Goal: Task Accomplishment & Management: Manage account settings

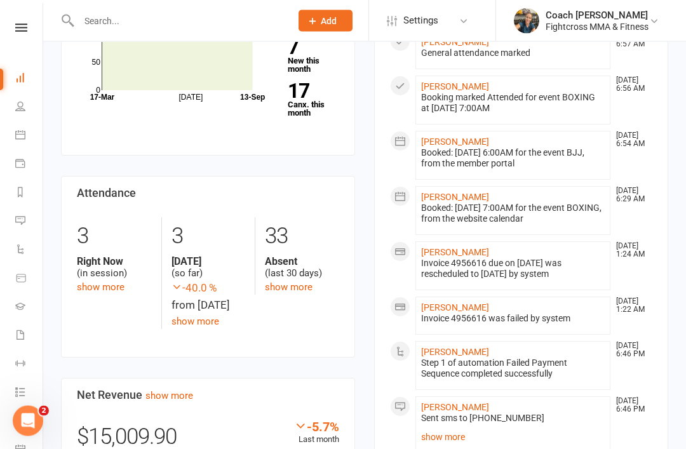
scroll to position [365, 0]
click at [452, 350] on link "[PERSON_NAME]" at bounding box center [455, 351] width 68 height 10
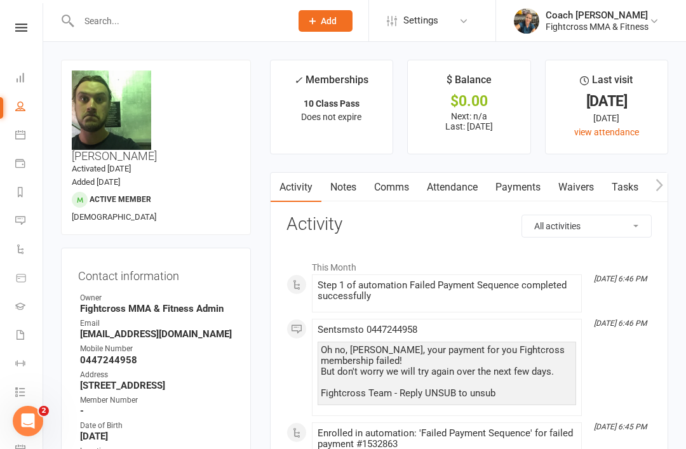
click at [524, 188] on link "Payments" at bounding box center [517, 187] width 63 height 29
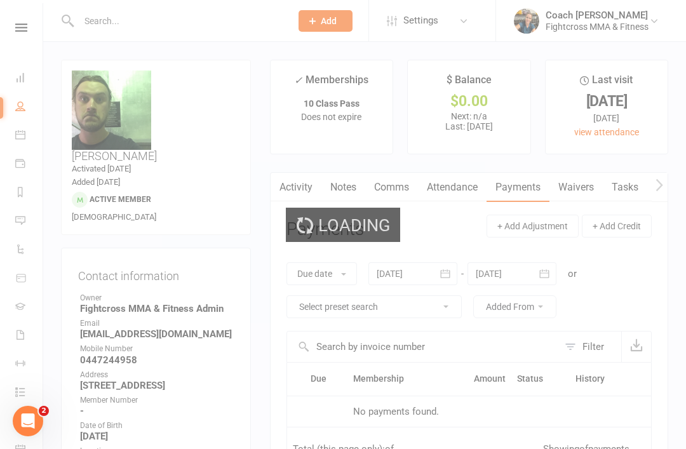
scroll to position [41, 0]
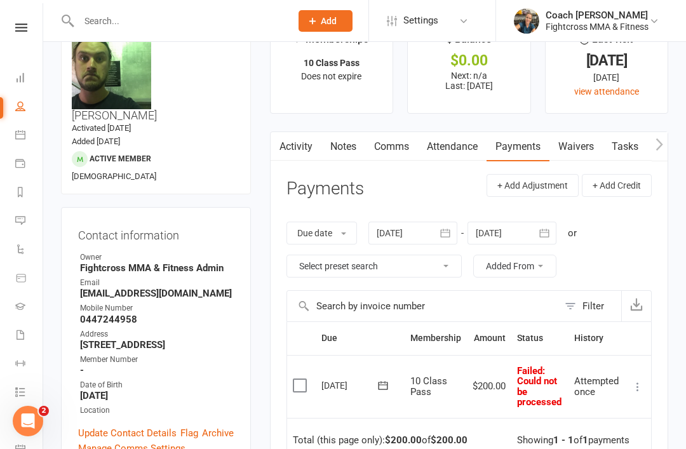
click at [304, 379] on label at bounding box center [301, 385] width 17 height 13
click at [301, 379] on input "checkbox" at bounding box center [297, 379] width 8 height 0
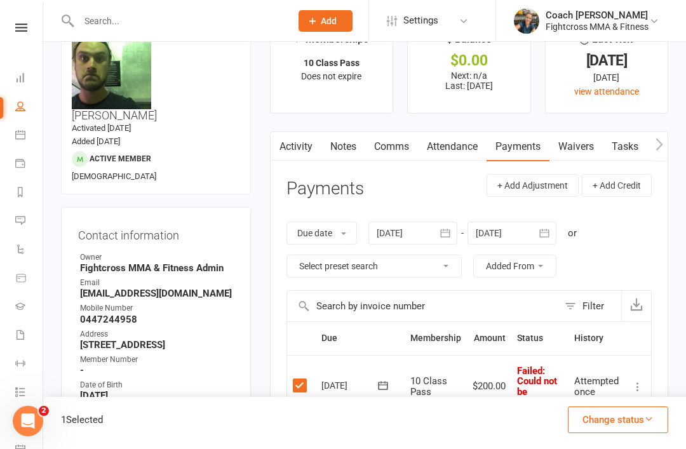
click at [630, 422] on button "Change status" at bounding box center [618, 419] width 100 height 27
click at [585, 338] on link "Paid (POS)" at bounding box center [605, 334] width 126 height 25
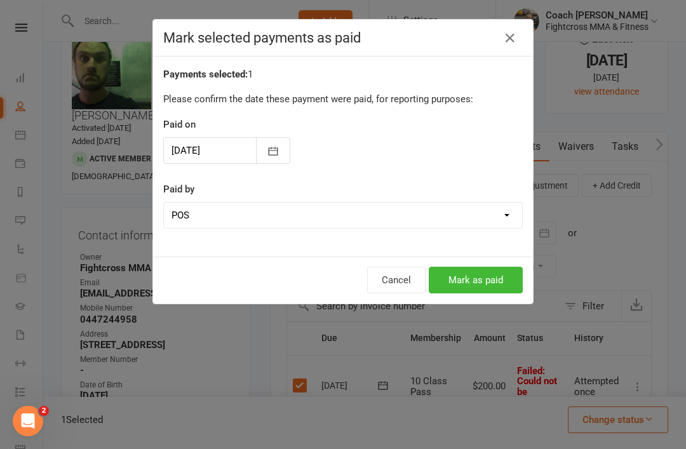
click at [479, 285] on button "Mark as paid" at bounding box center [476, 280] width 94 height 27
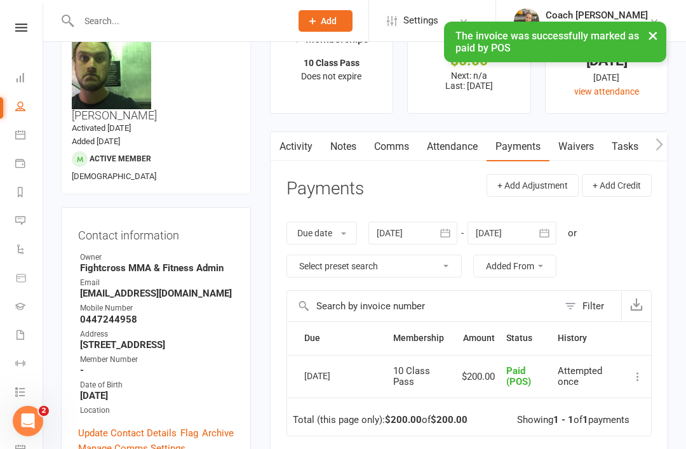
click at [20, 25] on icon at bounding box center [21, 27] width 12 height 8
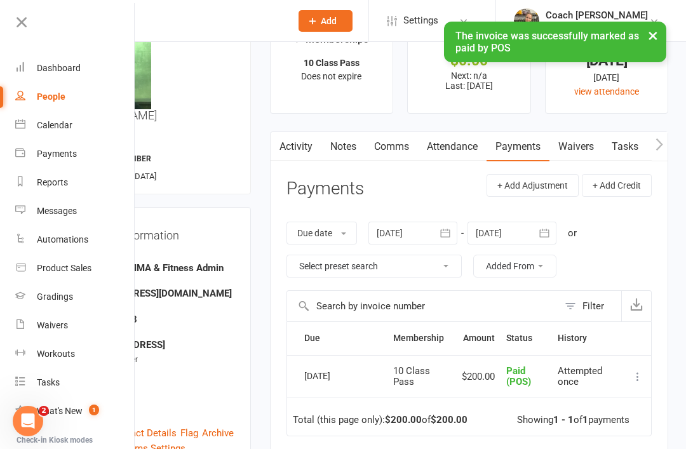
click at [57, 76] on link "Dashboard" at bounding box center [75, 68] width 120 height 29
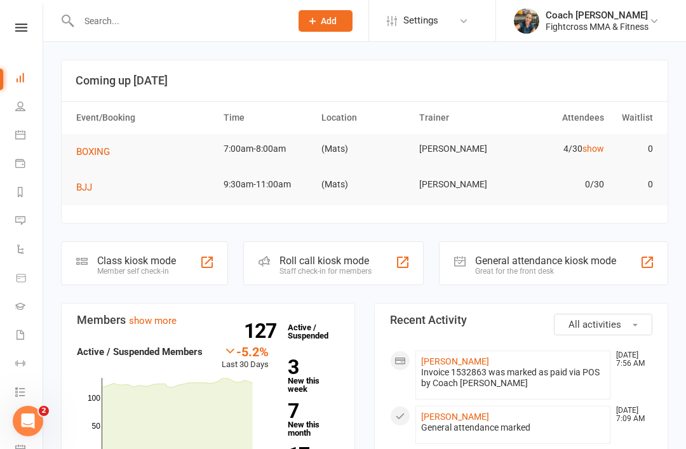
click at [321, 19] on span "Add" at bounding box center [329, 21] width 16 height 10
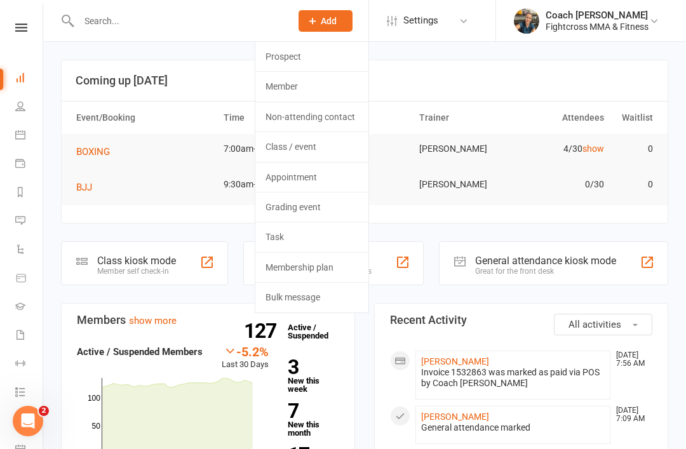
click at [300, 60] on link "Prospect" at bounding box center [311, 56] width 113 height 29
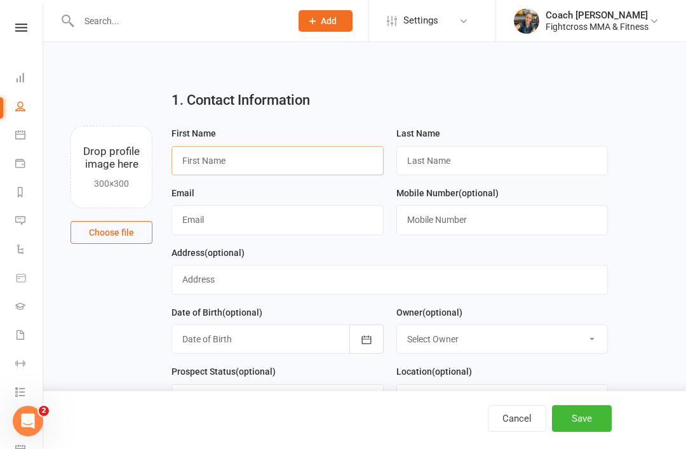
click at [260, 166] on input "text" at bounding box center [277, 160] width 212 height 29
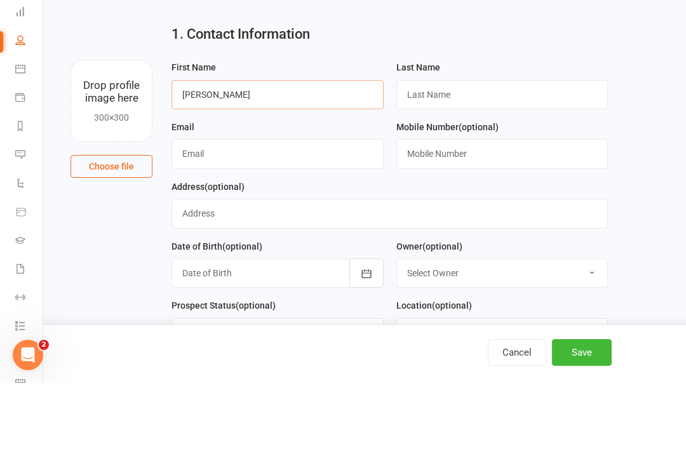
type input "[PERSON_NAME]"
click at [493, 146] on input "text" at bounding box center [502, 160] width 212 height 29
type input "[PERSON_NAME]"
click at [319, 205] on input "text" at bounding box center [277, 219] width 212 height 29
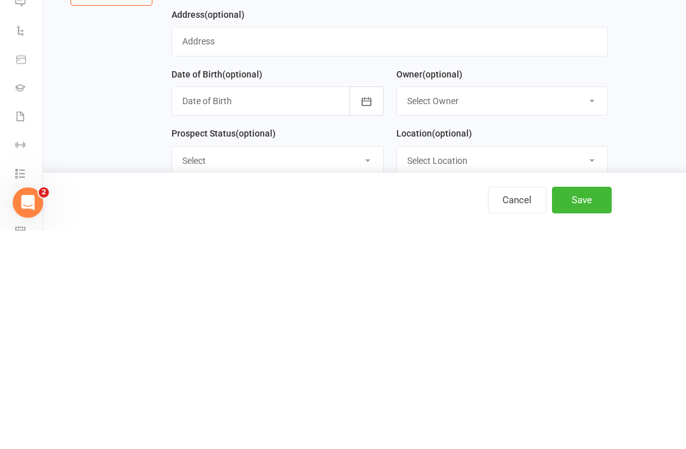
scroll to position [25, 0]
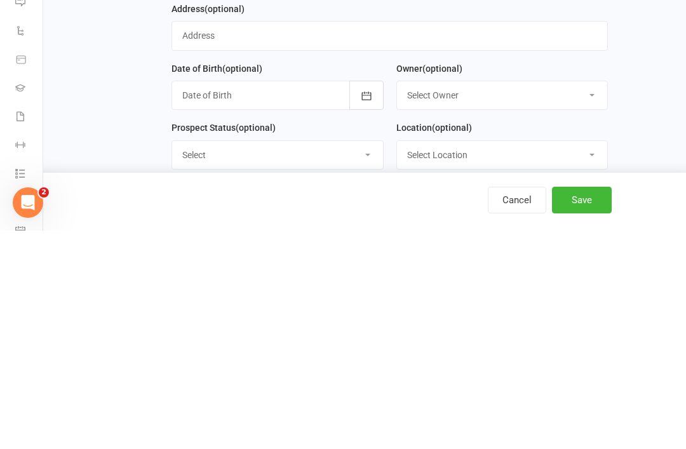
type input "[EMAIL_ADDRESS][DOMAIN_NAME]"
click at [597, 405] on button "Save" at bounding box center [582, 418] width 60 height 27
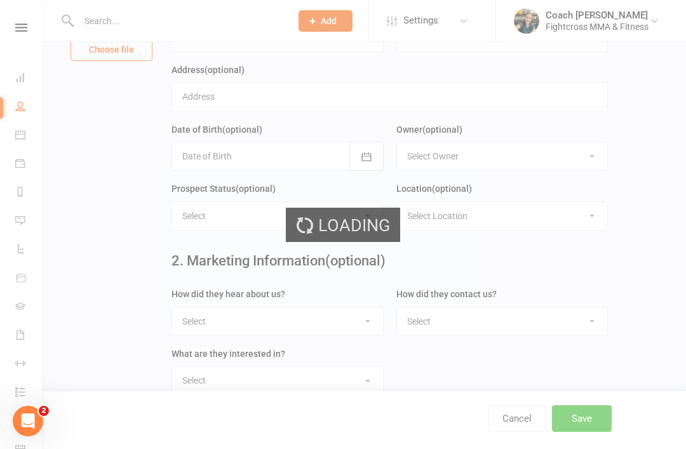
scroll to position [0, 0]
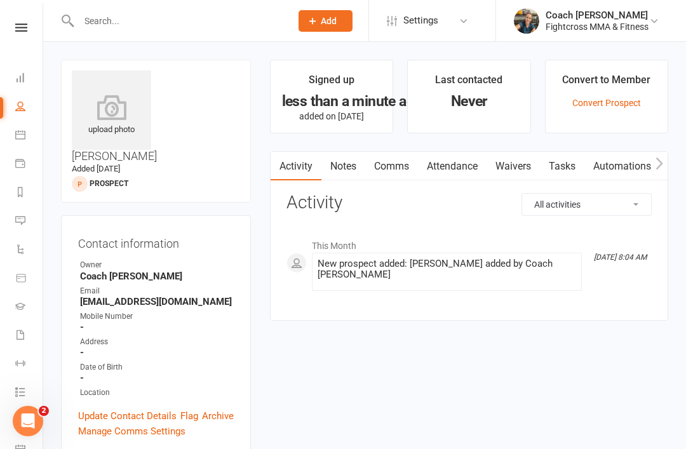
click at [522, 166] on link "Waivers" at bounding box center [512, 166] width 53 height 29
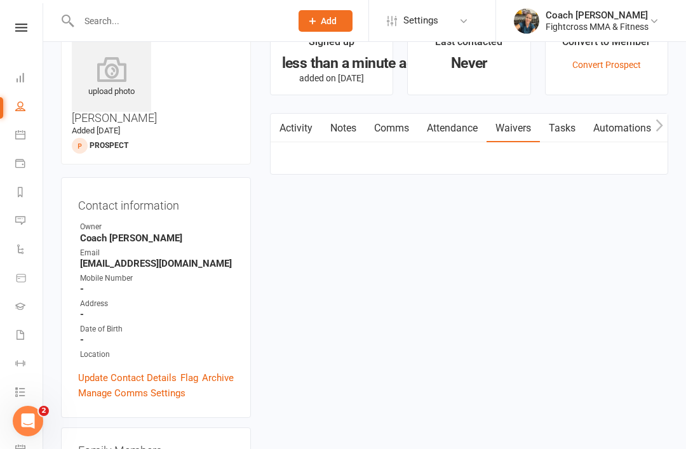
scroll to position [41, 0]
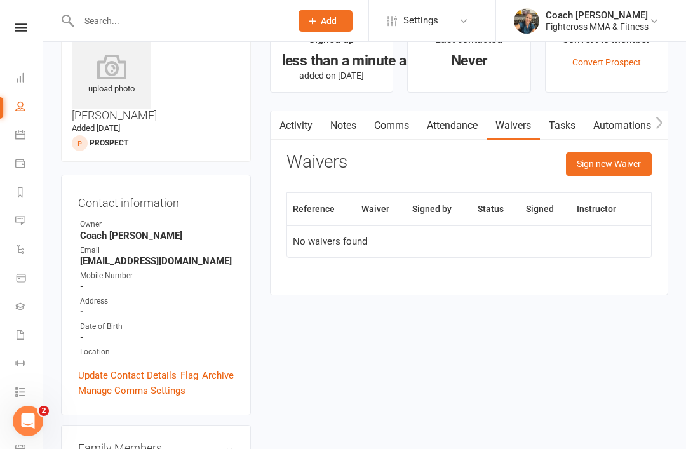
click at [613, 168] on button "Sign new Waiver" at bounding box center [609, 163] width 86 height 23
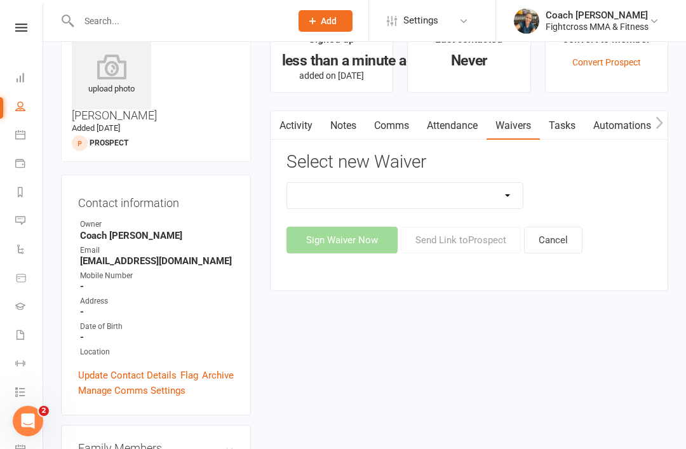
click at [511, 199] on select "10 Class Pass Membership Waiver 14 Day Trial Membership Waiver 14 Day Trial (On…" at bounding box center [405, 195] width 236 height 25
select select "7967"
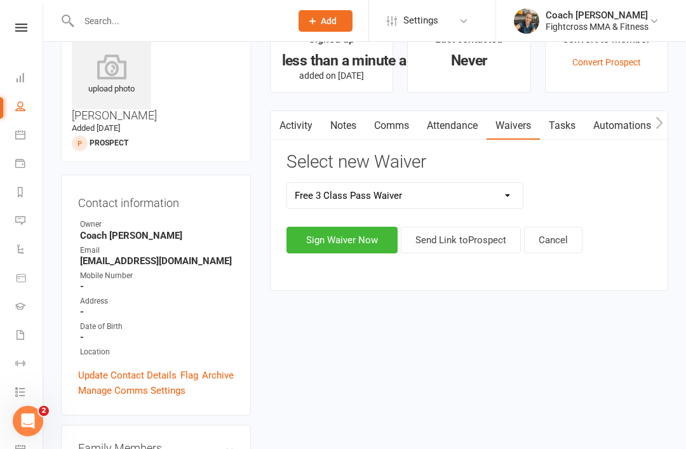
click at [359, 238] on button "Sign Waiver Now" at bounding box center [341, 240] width 111 height 27
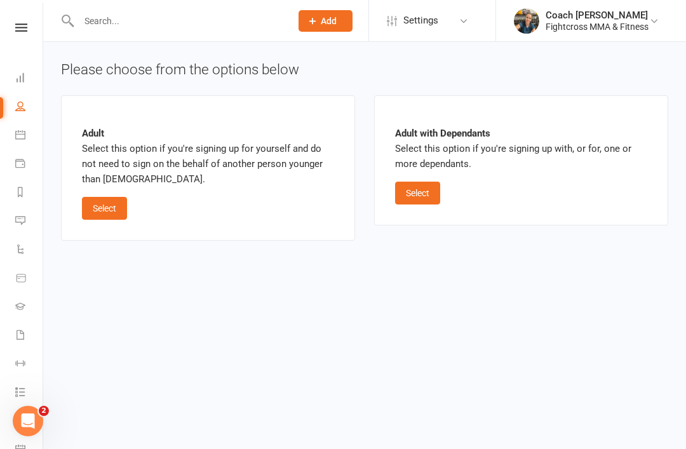
click at [111, 218] on button "Select" at bounding box center [104, 208] width 45 height 23
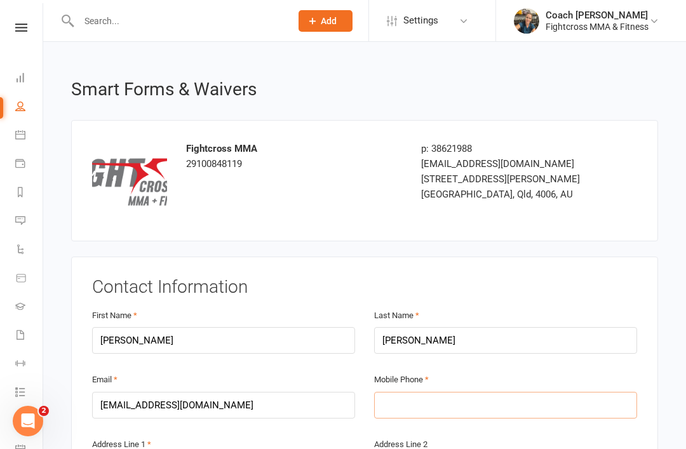
click at [519, 399] on input "text" at bounding box center [505, 405] width 263 height 27
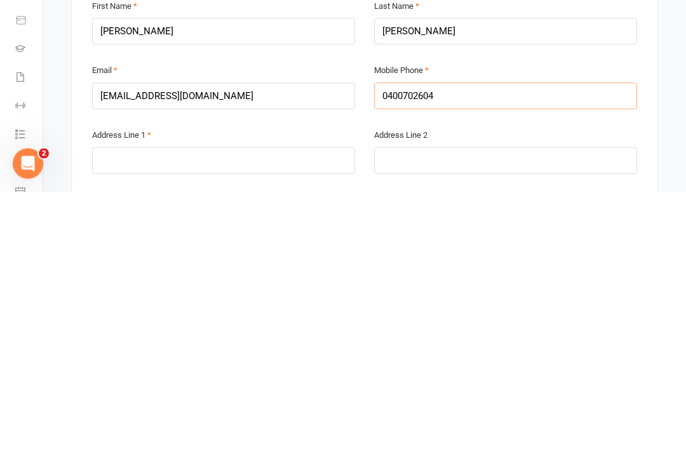
scroll to position [54, 0]
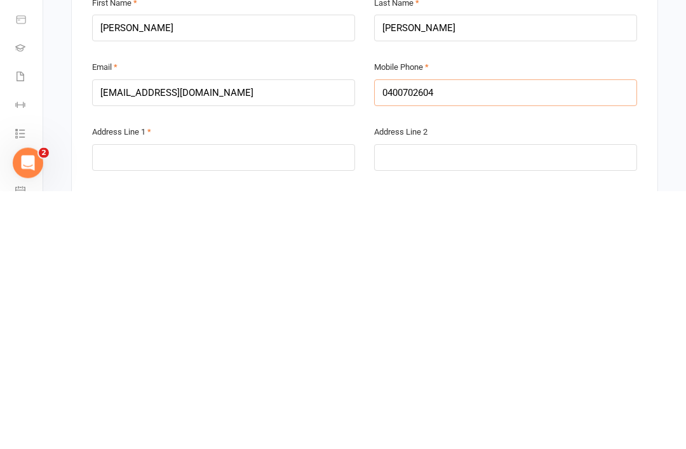
type input "0400702604"
click at [119, 403] on input "text" at bounding box center [223, 416] width 263 height 27
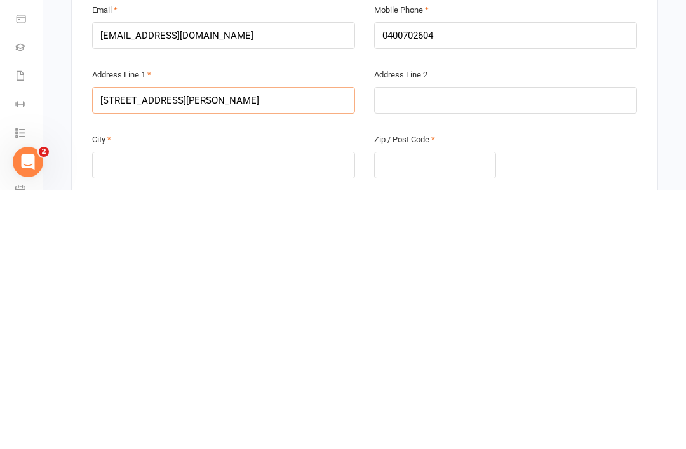
scroll to position [116, 0]
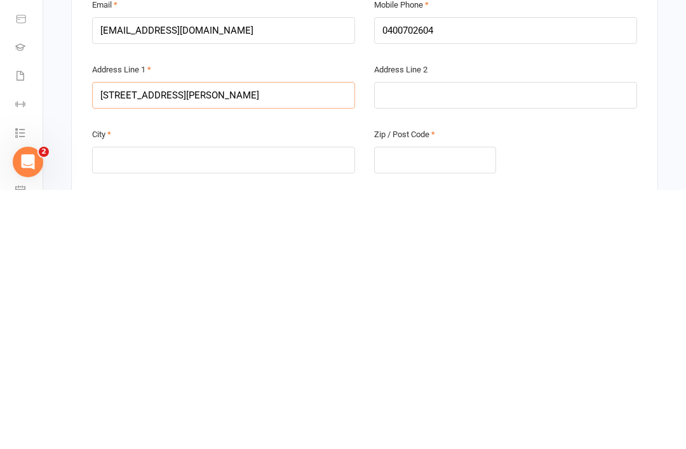
type input "[STREET_ADDRESS][PERSON_NAME]"
click at [126, 406] on input "text" at bounding box center [223, 419] width 263 height 27
type input "EVERTON HILLS"
click at [455, 406] on input "text" at bounding box center [435, 419] width 122 height 27
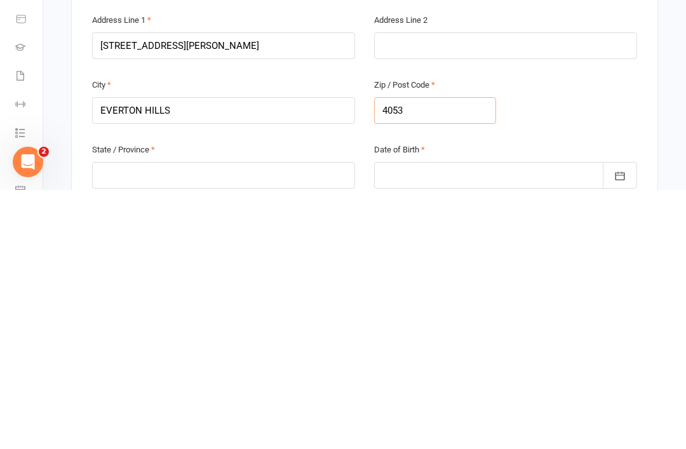
scroll to position [166, 0]
type input "4053"
click at [108, 420] on input "text" at bounding box center [223, 433] width 263 height 27
type input "QLD"
click at [505, 420] on div at bounding box center [505, 433] width 263 height 27
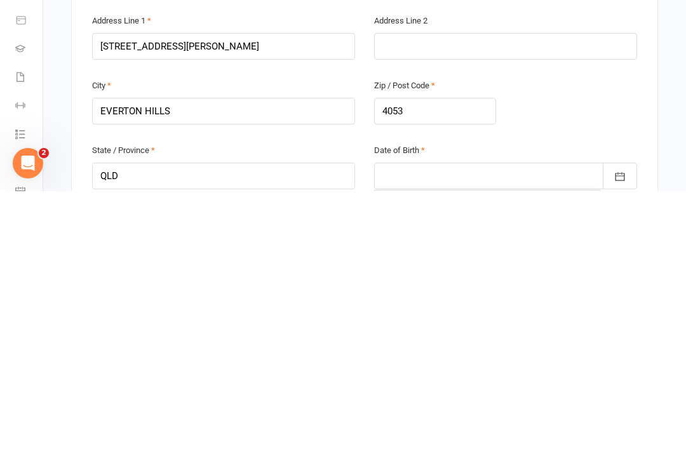
scroll to position [424, 0]
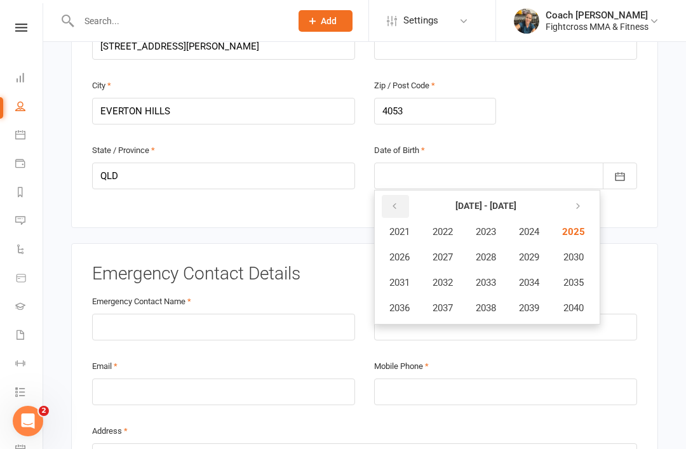
click at [387, 199] on button "button" at bounding box center [395, 206] width 27 height 23
click at [396, 211] on button "button" at bounding box center [395, 206] width 27 height 23
click at [579, 251] on span "1990" at bounding box center [572, 256] width 20 height 11
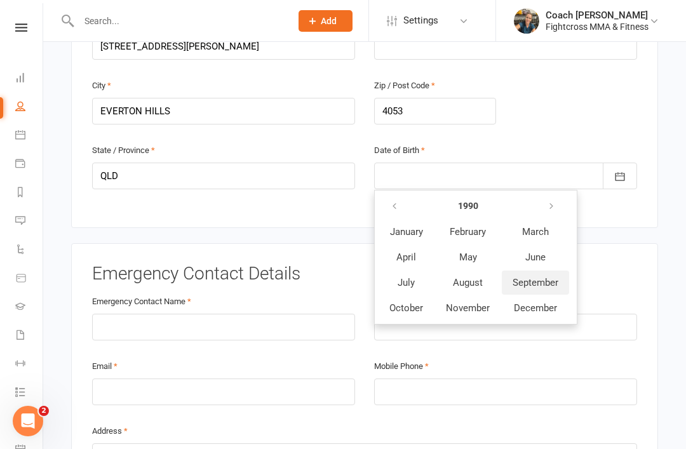
click at [543, 277] on span "September" at bounding box center [535, 282] width 46 height 11
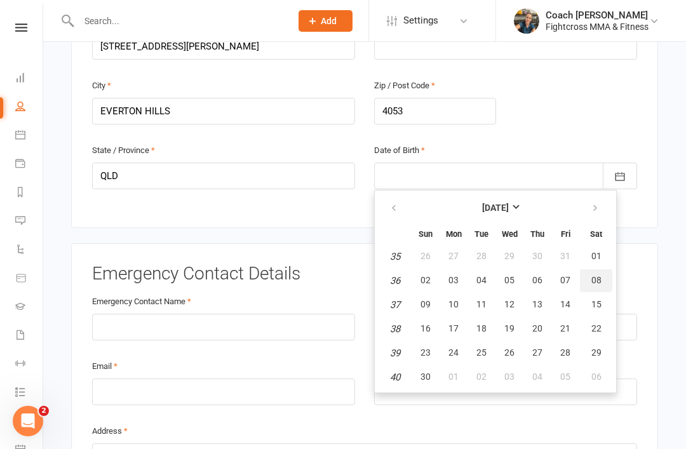
click at [598, 271] on button "08" at bounding box center [596, 280] width 32 height 23
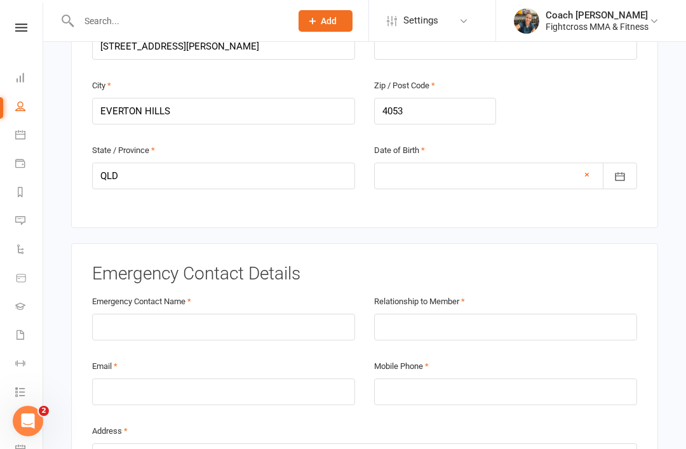
type input "[DATE]"
click at [104, 318] on input "text" at bounding box center [223, 327] width 263 height 27
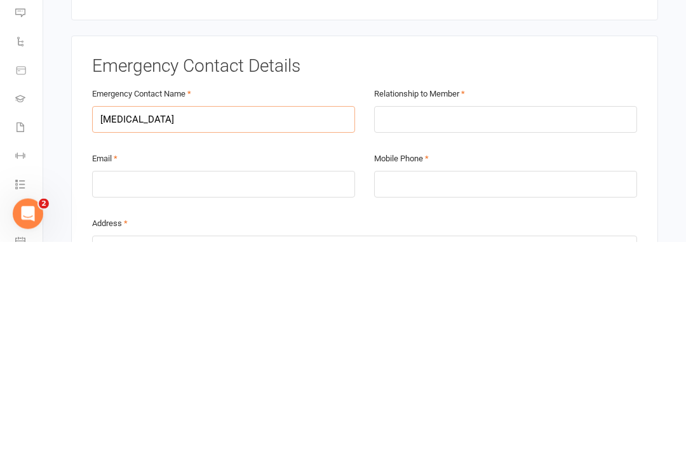
type input "[MEDICAL_DATA]"
click at [519, 314] on input "text" at bounding box center [505, 327] width 263 height 27
type input "De facto"
click at [104, 378] on input "email" at bounding box center [223, 391] width 263 height 27
type input "[MEDICAL_DATA][EMAIL_ADDRESS][DOMAIN_NAME]"
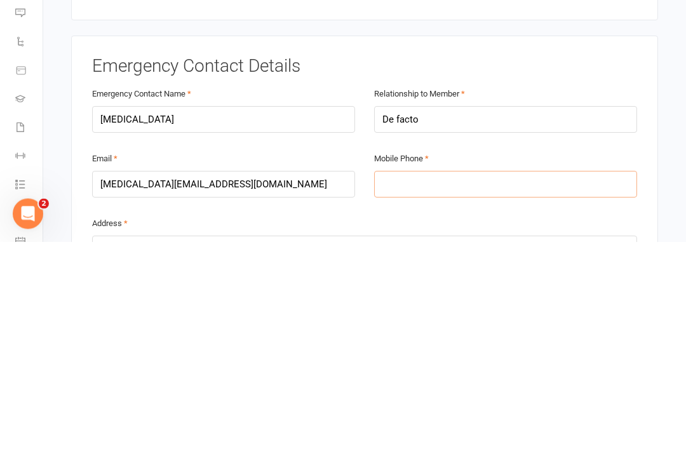
click at [547, 378] on input "tel" at bounding box center [505, 391] width 263 height 27
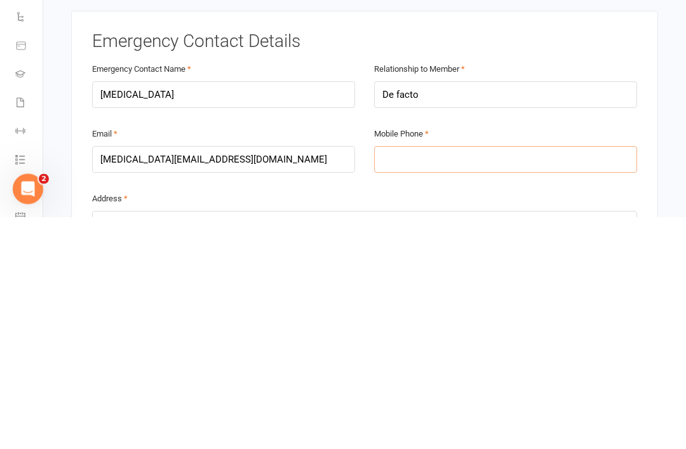
scroll to position [453, 0]
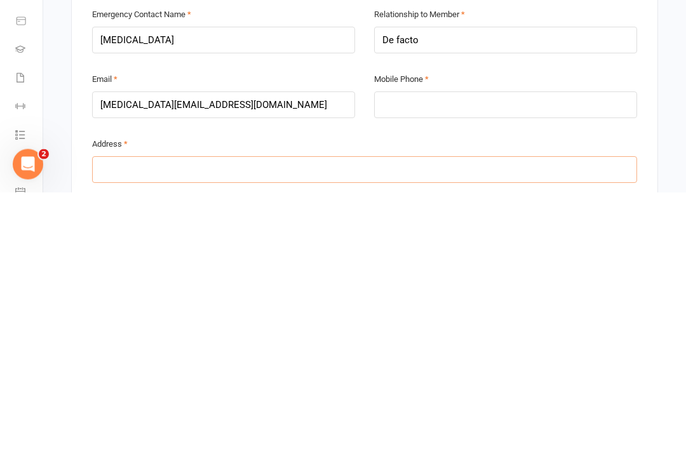
click at [110, 413] on input "text" at bounding box center [364, 426] width 545 height 27
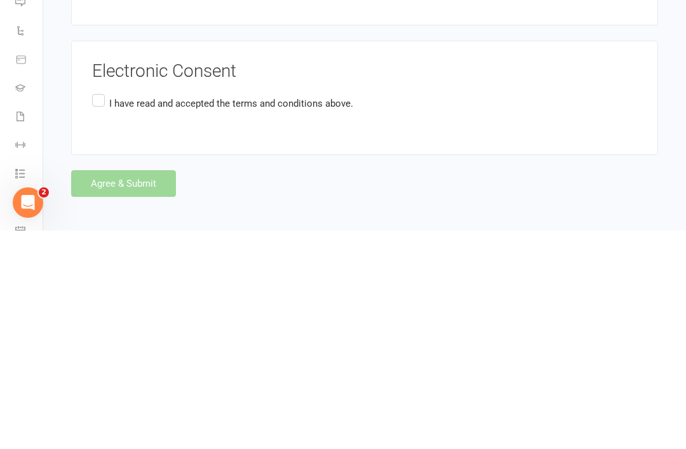
scroll to position [1412, 0]
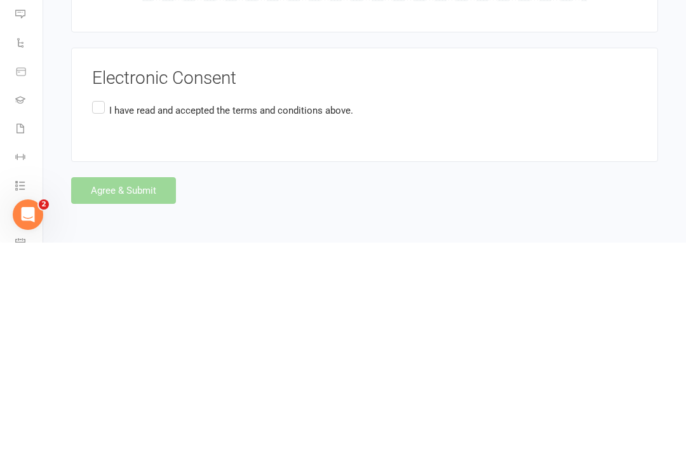
type input "[STREET_ADDRESS][PERSON_NAME]"
click at [85, 254] on div "Electronic Consent I have read and accepted the terms and conditions above." at bounding box center [364, 311] width 587 height 114
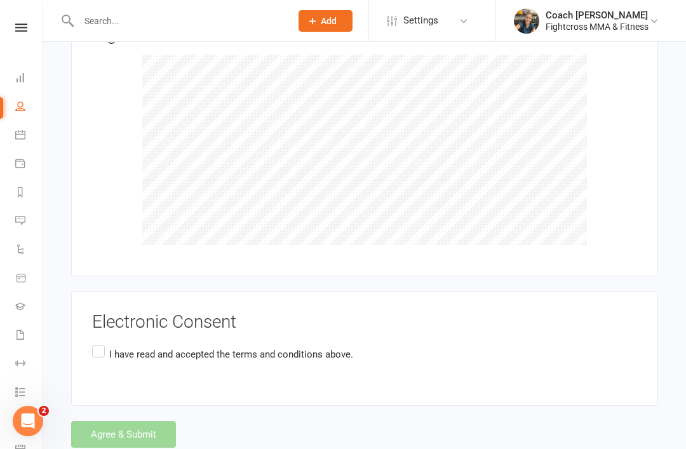
click at [95, 346] on label "I have read and accepted the terms and conditions above." at bounding box center [222, 354] width 261 height 25
click at [95, 342] on input "I have read and accepted the terms and conditions above." at bounding box center [96, 342] width 8 height 0
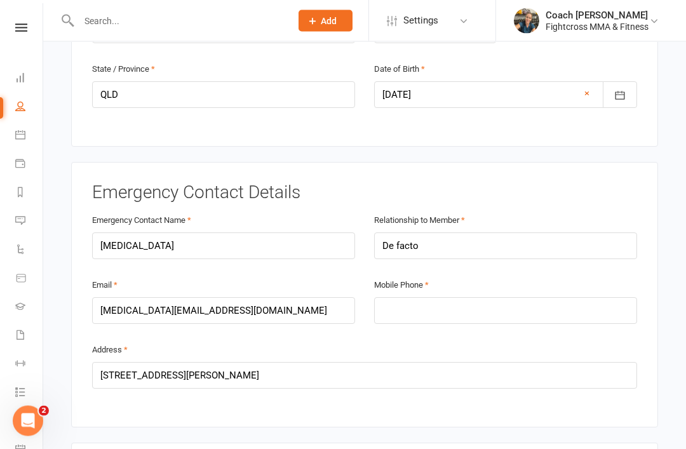
scroll to position [512, 0]
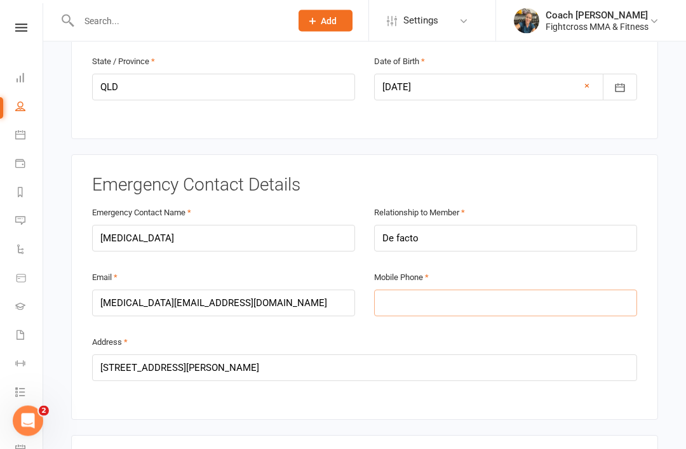
click at [474, 307] on input "tel" at bounding box center [505, 303] width 263 height 27
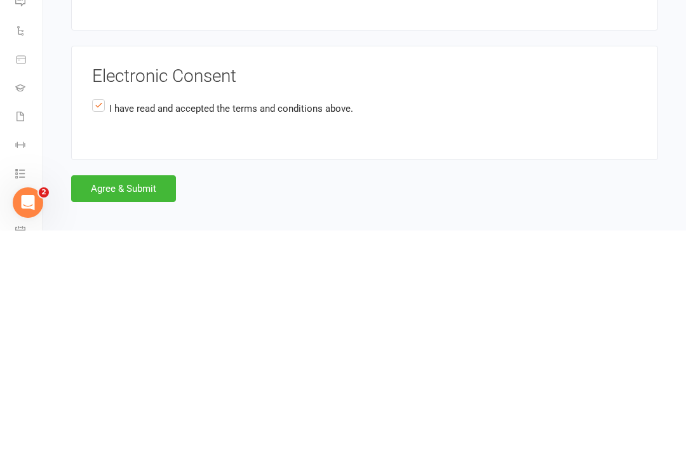
scroll to position [1412, 0]
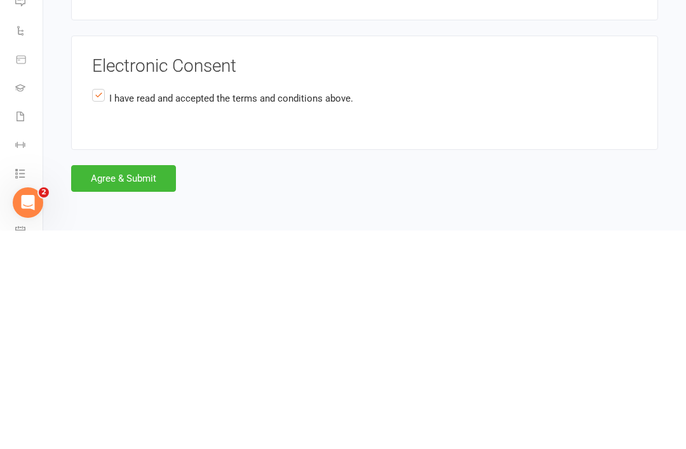
type input "0417742437"
click at [135, 384] on button "Agree & Submit" at bounding box center [123, 397] width 105 height 27
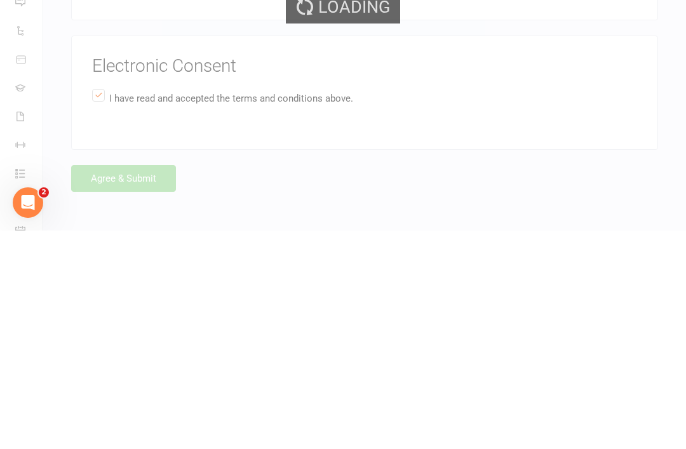
scroll to position [1371, 0]
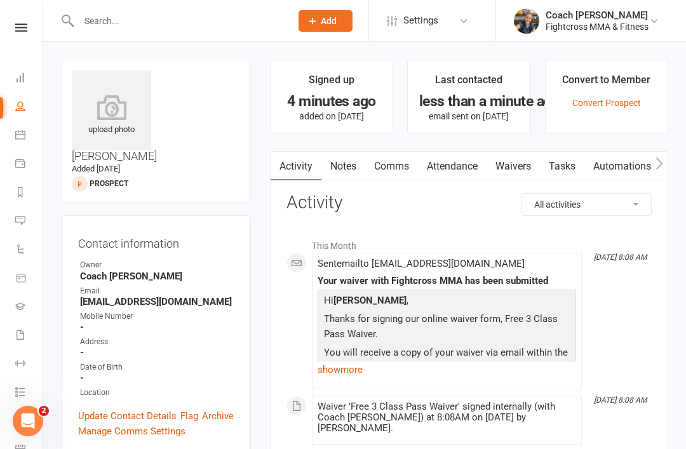
click at [20, 31] on icon at bounding box center [21, 27] width 12 height 8
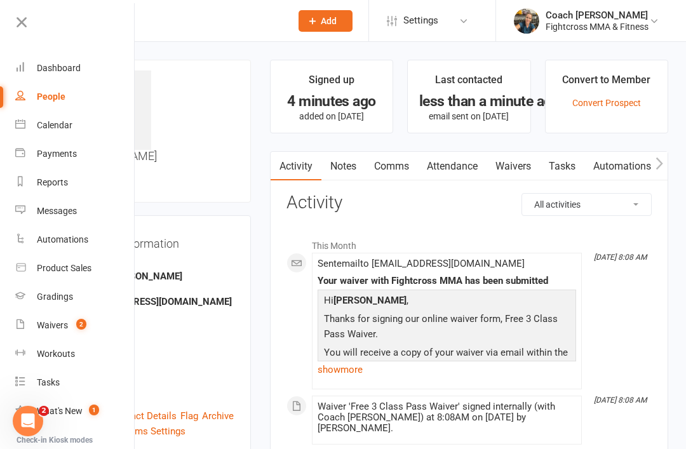
click at [60, 74] on link "Dashboard" at bounding box center [75, 68] width 120 height 29
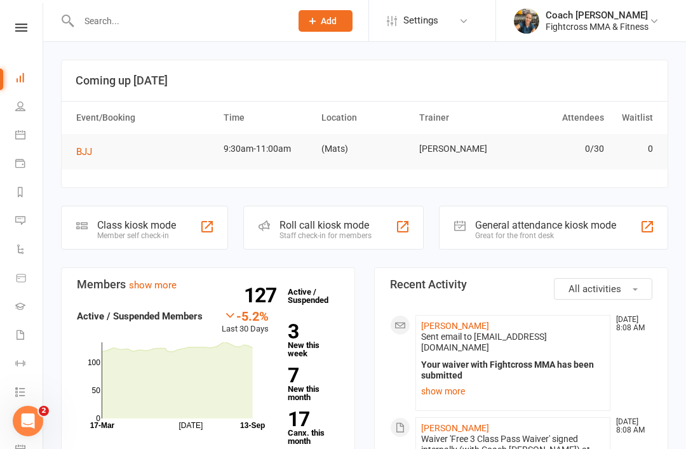
click at [25, 332] on link "Waivers 2" at bounding box center [29, 336] width 29 height 29
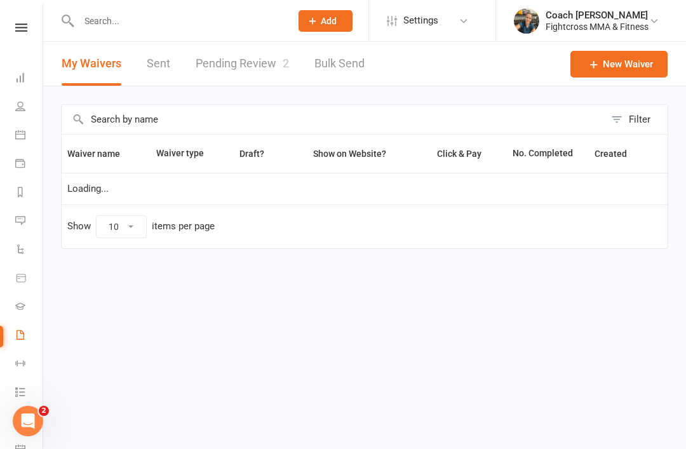
select select "50"
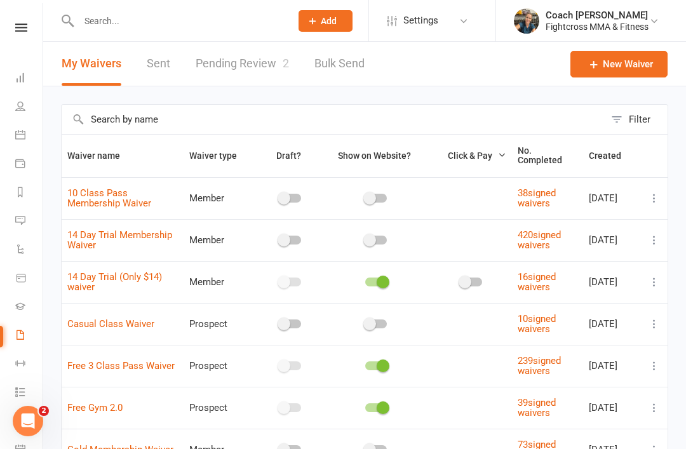
click at [247, 64] on link "Pending Review 2" at bounding box center [242, 64] width 93 height 44
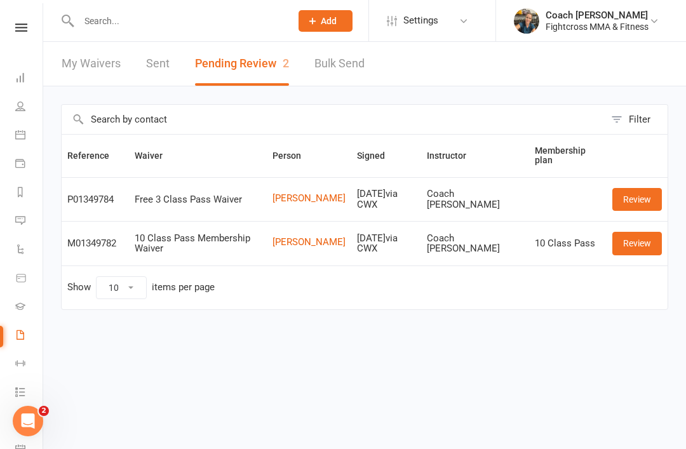
click at [644, 203] on link "Review" at bounding box center [637, 199] width 50 height 23
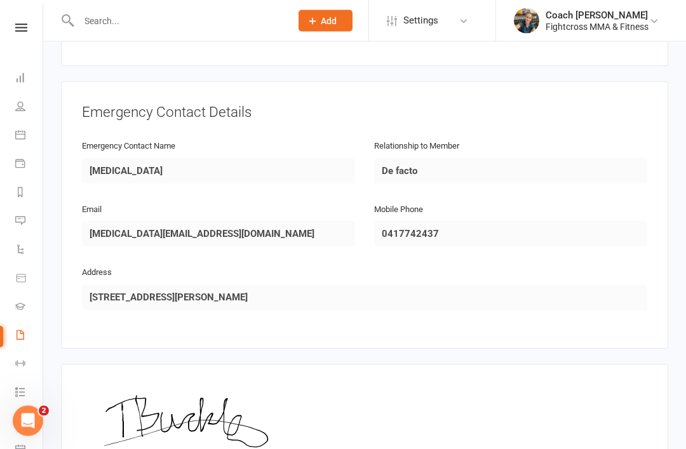
scroll to position [653, 0]
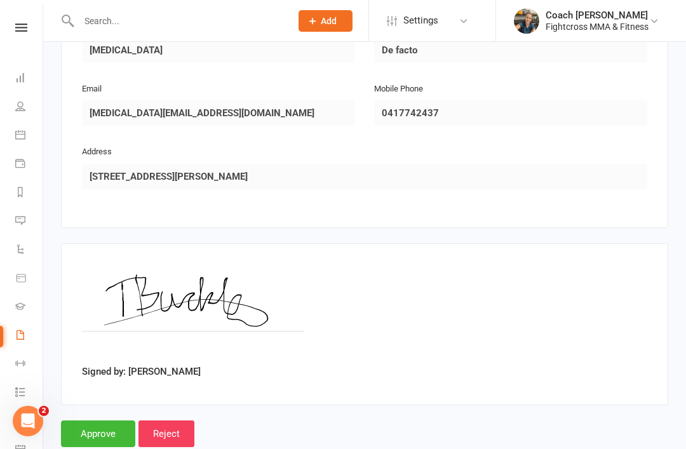
click at [93, 429] on input "Approve" at bounding box center [98, 433] width 74 height 27
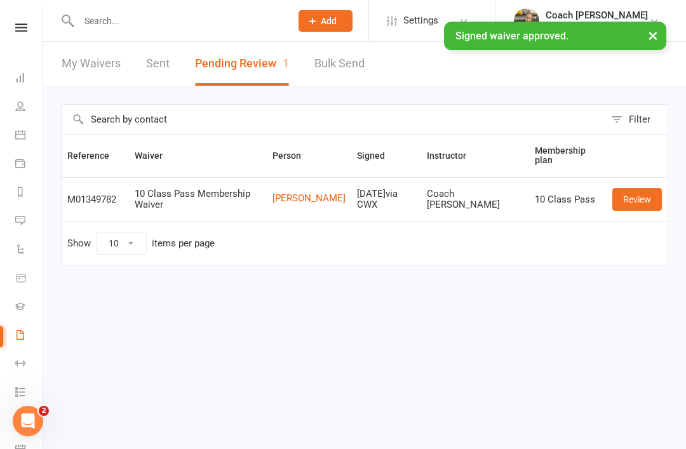
click at [642, 202] on link "Review" at bounding box center [637, 199] width 50 height 23
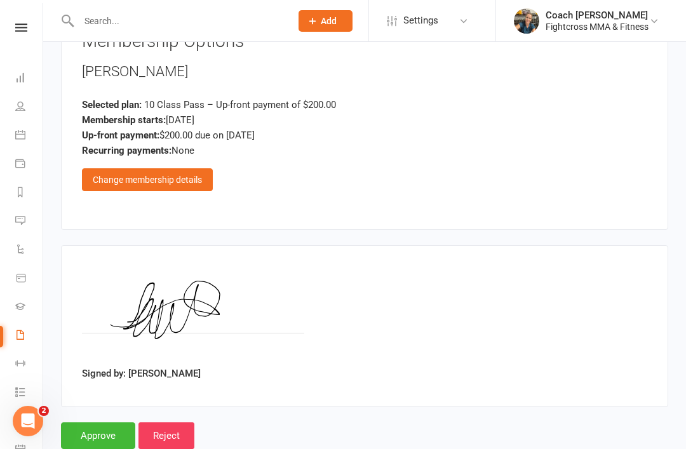
scroll to position [887, 0]
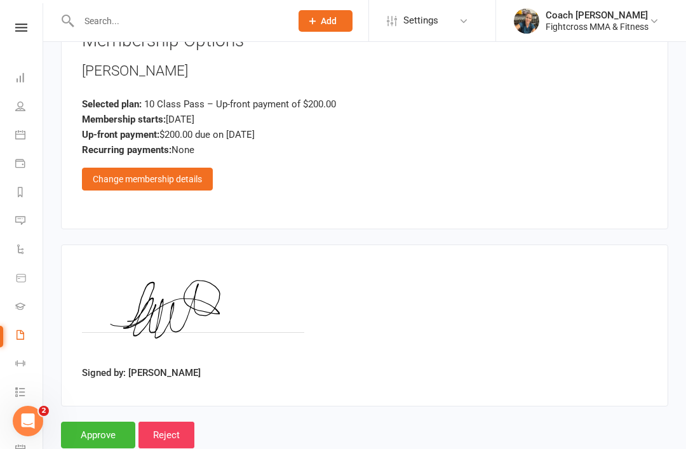
click at [94, 433] on input "Approve" at bounding box center [98, 435] width 74 height 27
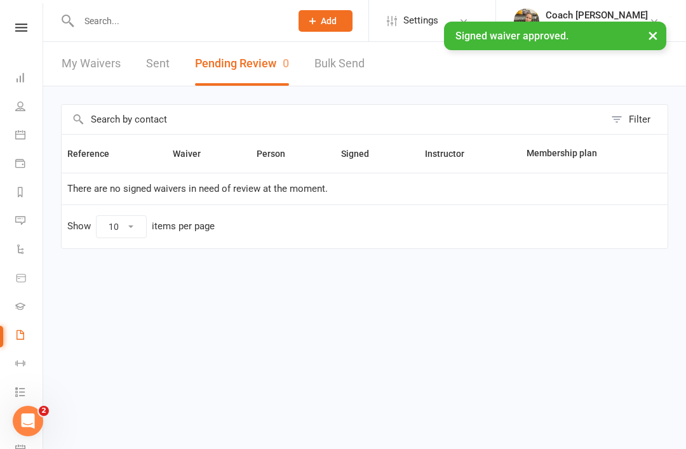
click at [25, 27] on icon at bounding box center [21, 27] width 12 height 8
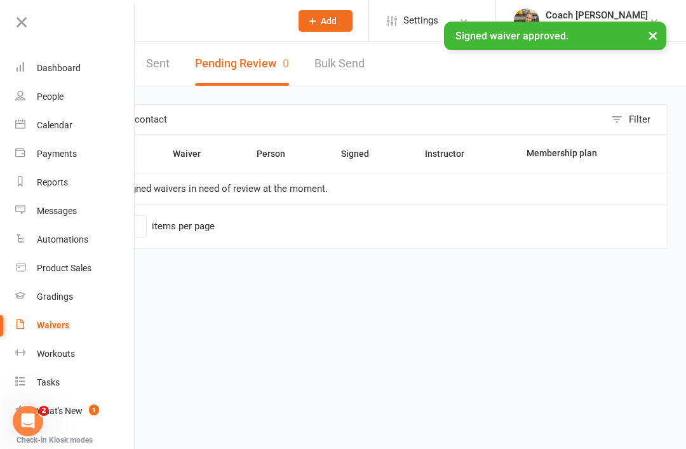
click at [55, 72] on div "Dashboard" at bounding box center [59, 68] width 44 height 10
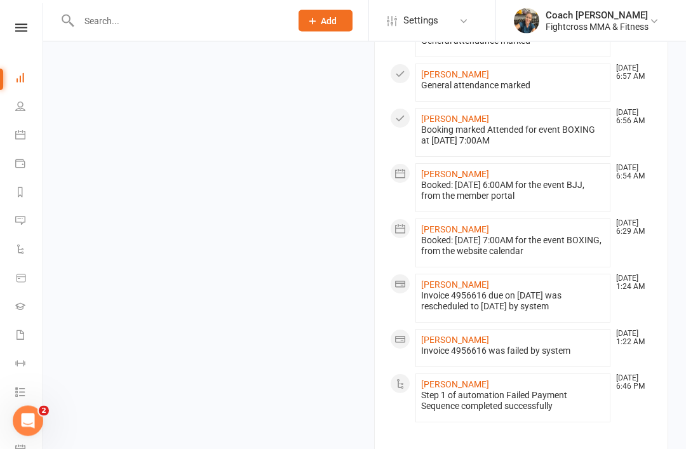
scroll to position [1191, 0]
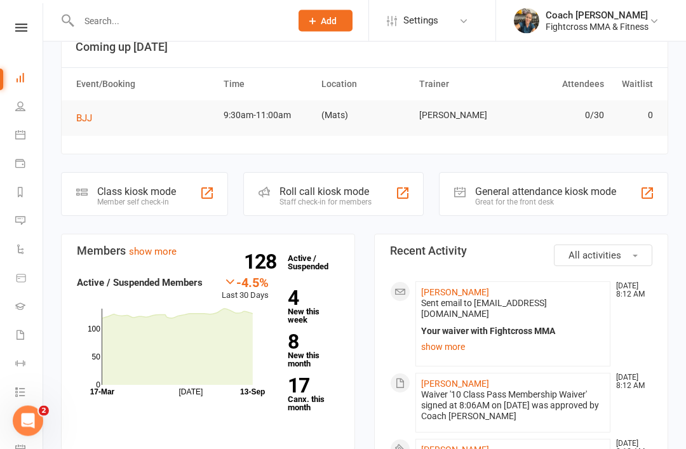
scroll to position [0, 0]
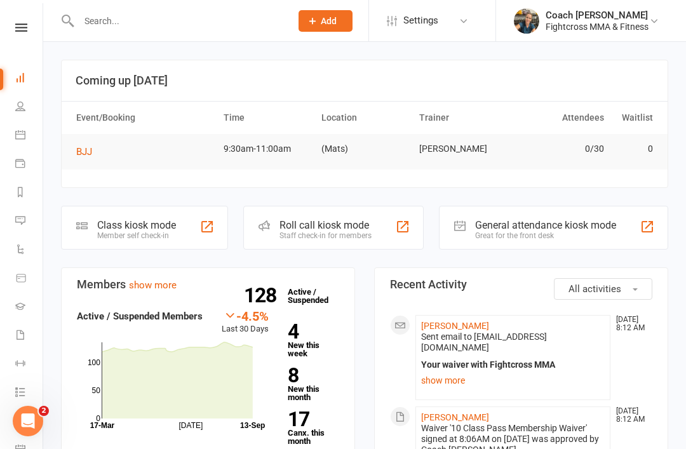
click at [465, 325] on link "[PERSON_NAME]" at bounding box center [455, 326] width 68 height 10
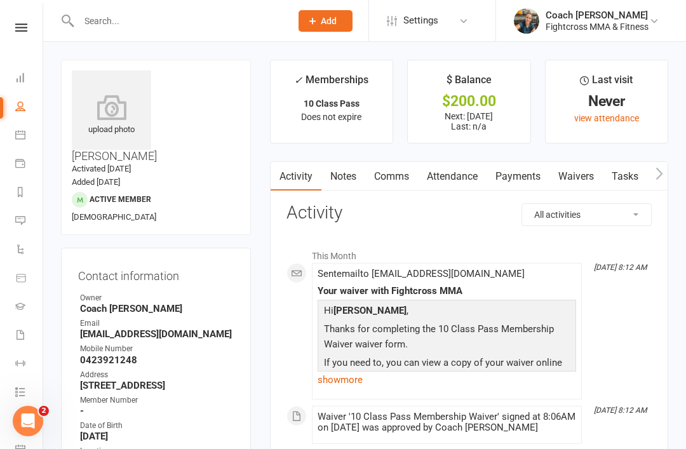
click at [525, 177] on link "Payments" at bounding box center [517, 176] width 63 height 29
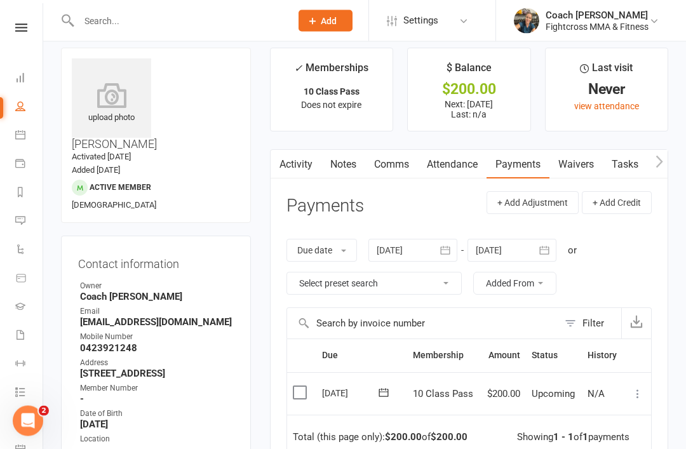
click at [295, 392] on label at bounding box center [301, 393] width 17 height 13
click at [295, 387] on input "checkbox" at bounding box center [297, 387] width 8 height 0
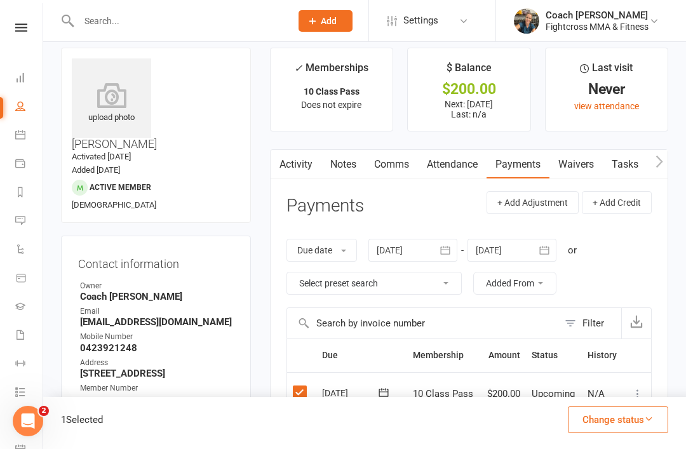
click at [623, 433] on button "Change status" at bounding box center [618, 419] width 100 height 27
click at [598, 347] on link "Paid (POS)" at bounding box center [605, 334] width 126 height 25
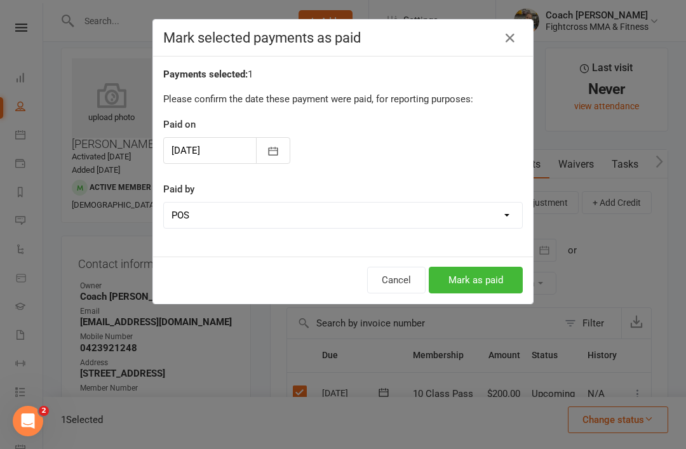
click at [492, 281] on button "Mark as paid" at bounding box center [476, 280] width 94 height 27
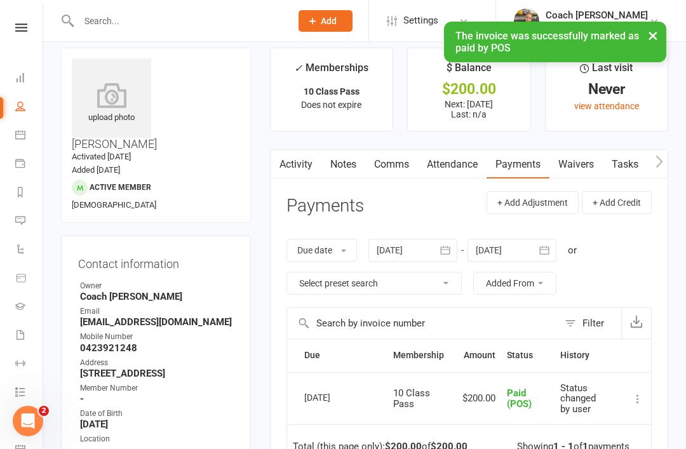
click at [25, 29] on icon at bounding box center [21, 27] width 12 height 8
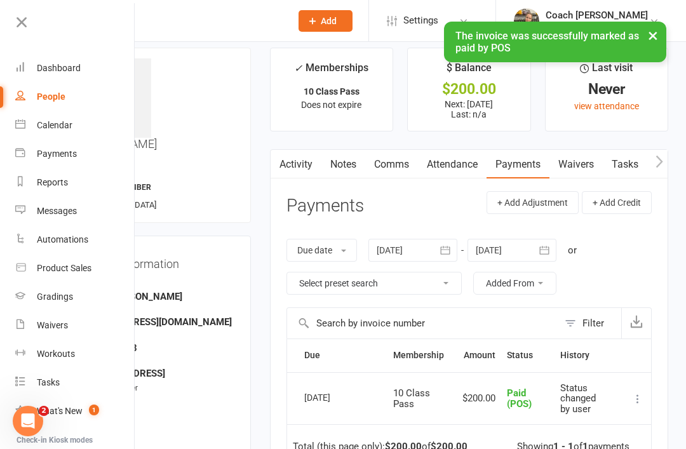
click at [65, 64] on div "Dashboard" at bounding box center [59, 68] width 44 height 10
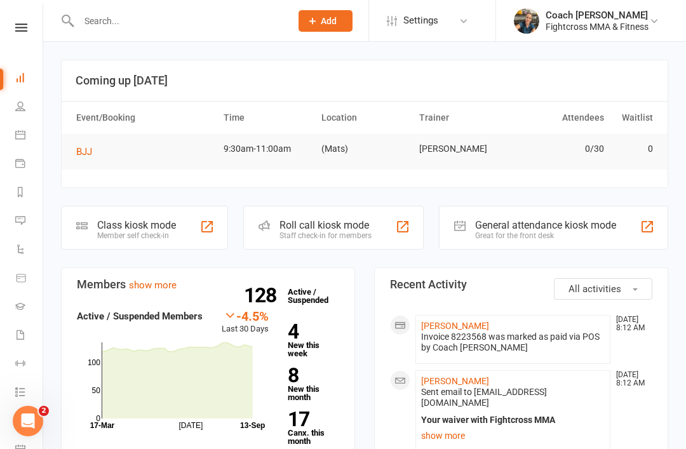
click at [18, 137] on icon at bounding box center [20, 135] width 10 height 10
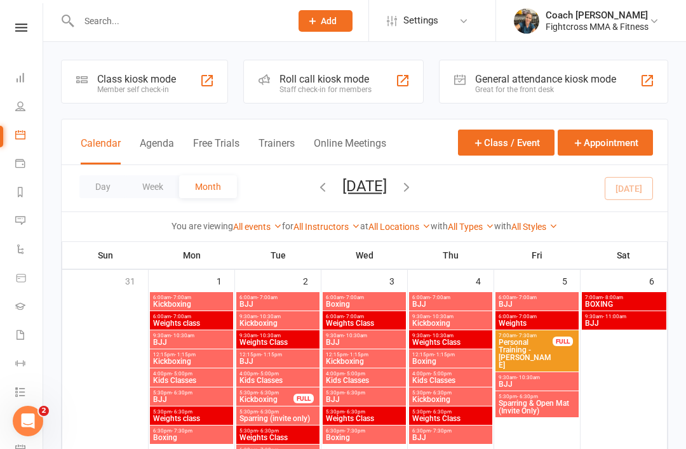
click at [152, 188] on button "Week" at bounding box center [152, 186] width 53 height 23
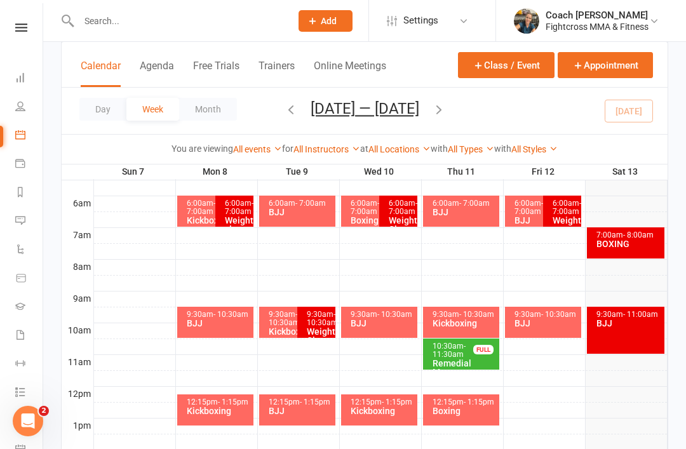
scroll to position [226, 0]
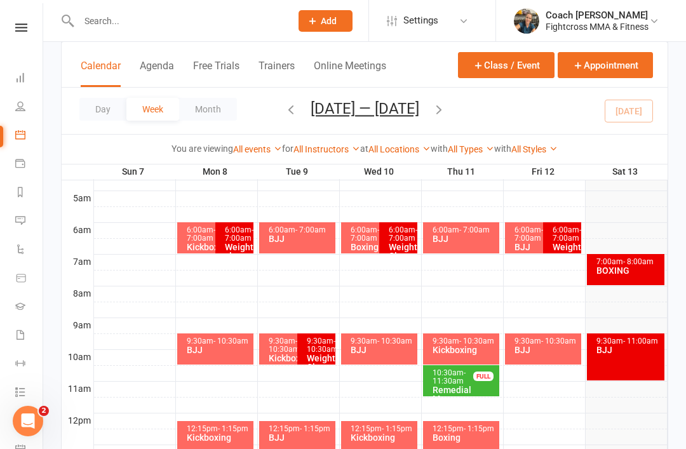
click at [632, 267] on div "BOXING" at bounding box center [629, 270] width 66 height 9
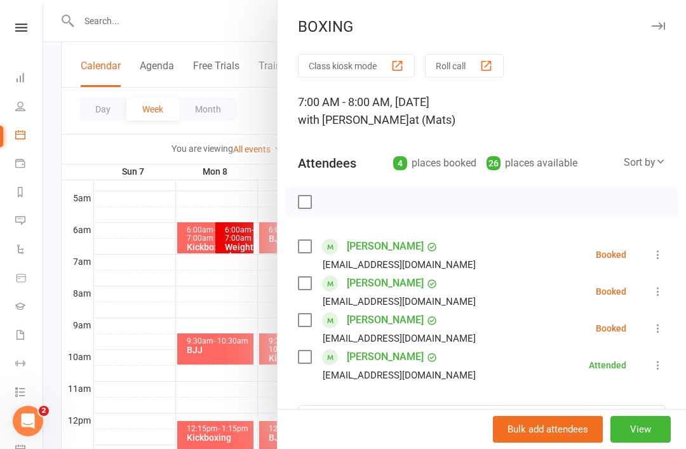
click at [659, 293] on icon at bounding box center [658, 291] width 13 height 13
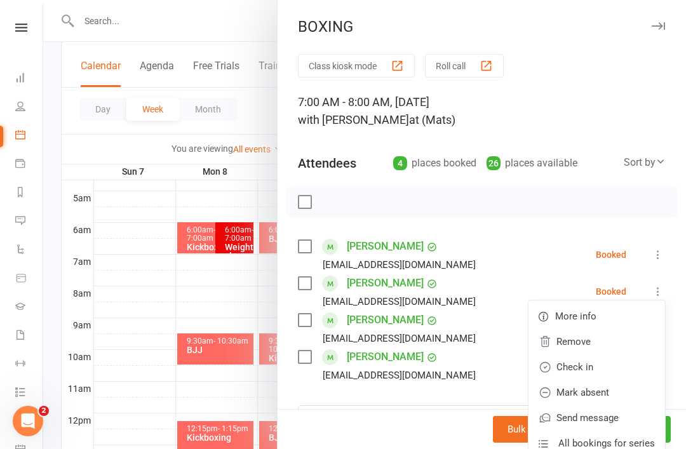
click at [600, 397] on link "Mark absent" at bounding box center [596, 392] width 137 height 25
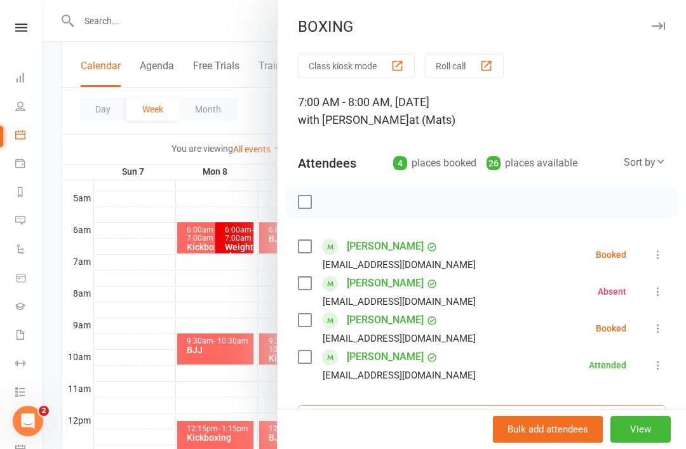
click at [380, 418] on input "search" at bounding box center [482, 418] width 368 height 27
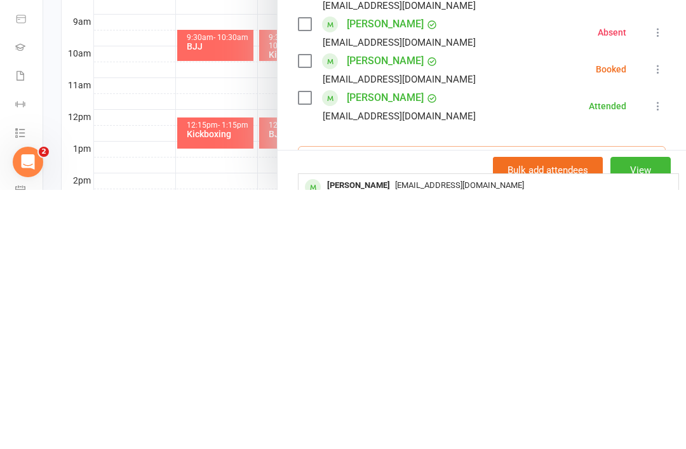
type input "Aj m"
click at [363, 436] on div "[PERSON_NAME]" at bounding box center [358, 445] width 73 height 18
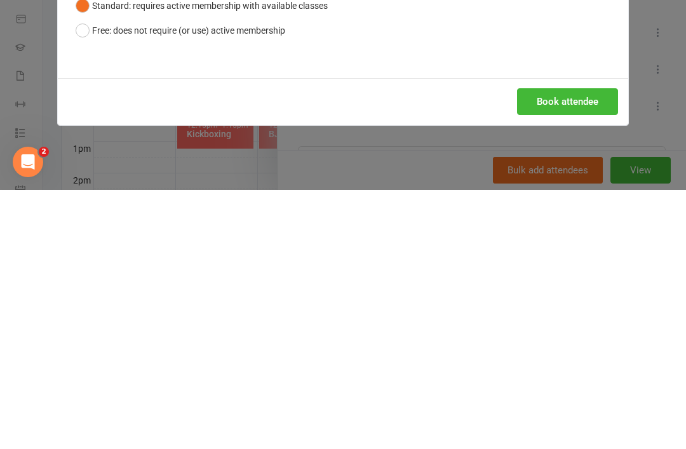
scroll to position [530, 0]
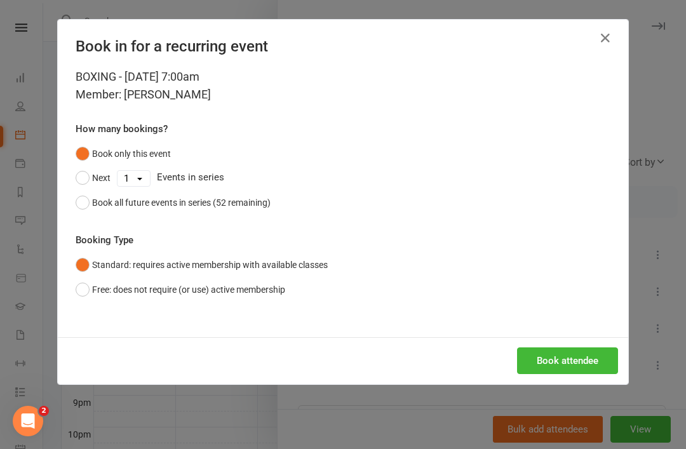
click at [577, 362] on button "Book attendee" at bounding box center [567, 360] width 101 height 27
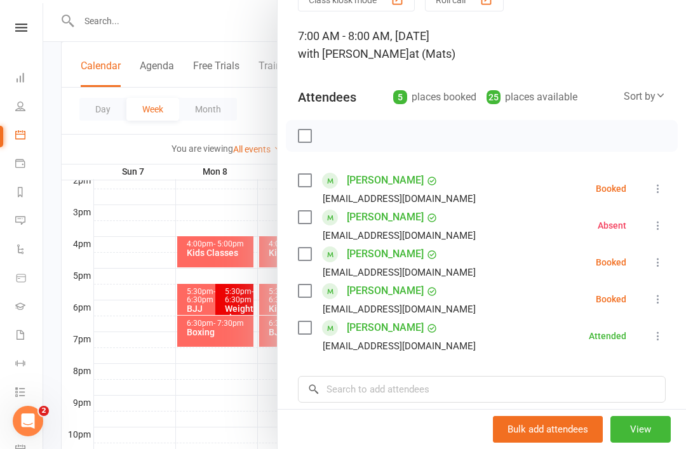
scroll to position [65, 0]
click at [401, 391] on input "search" at bounding box center [482, 390] width 368 height 27
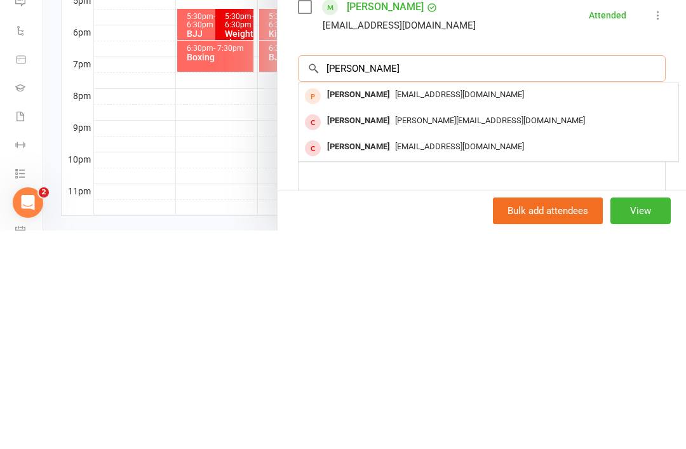
scroll to position [164, 0]
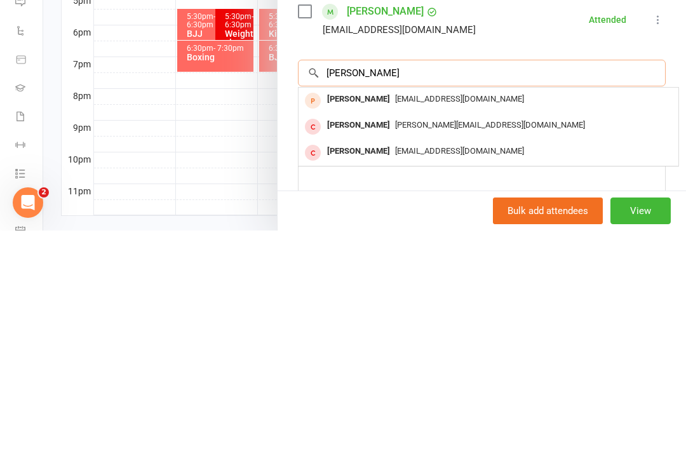
type input "[PERSON_NAME]"
click at [356, 361] on div "[PERSON_NAME]" at bounding box center [358, 370] width 73 height 18
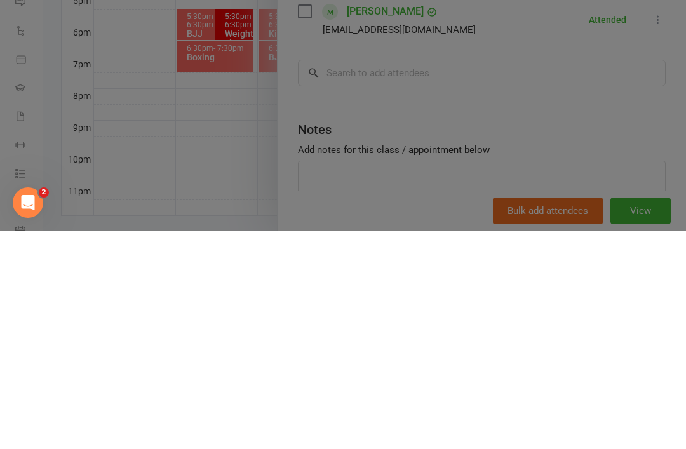
scroll to position [578, 0]
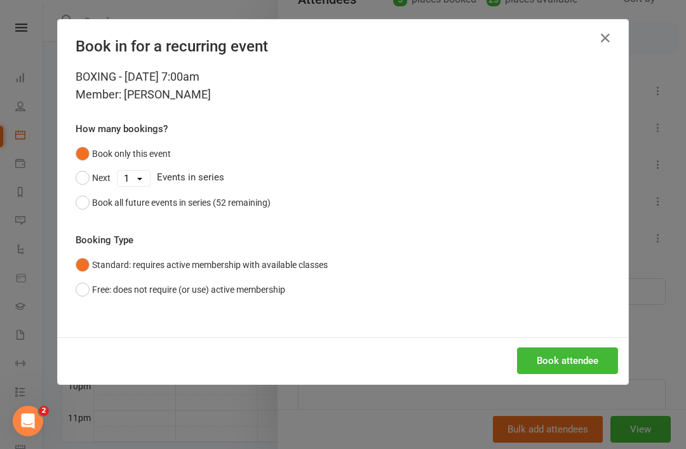
click at [573, 365] on button "Book attendee" at bounding box center [567, 360] width 101 height 27
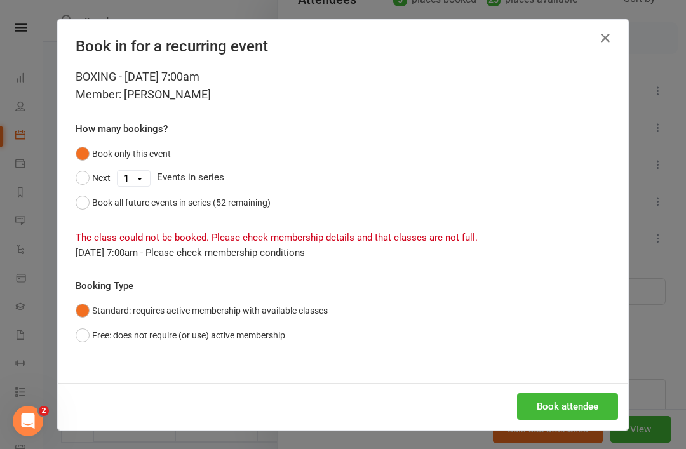
click at [87, 335] on button "Free: does not require (or use) active membership" at bounding box center [181, 335] width 210 height 24
click at [574, 410] on button "Book attendee" at bounding box center [567, 406] width 101 height 27
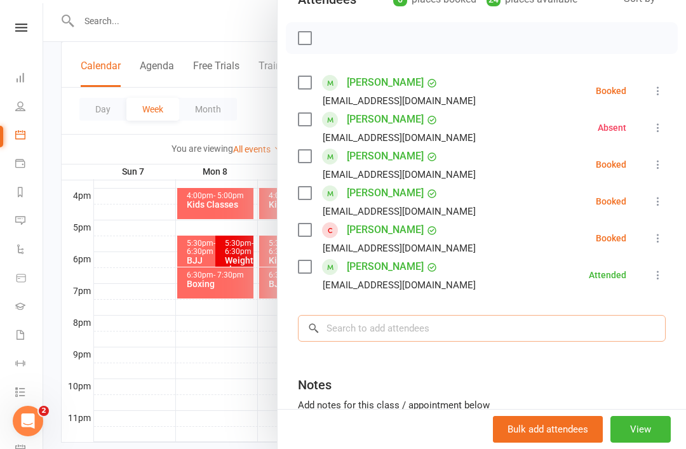
click at [378, 331] on input "search" at bounding box center [482, 328] width 368 height 27
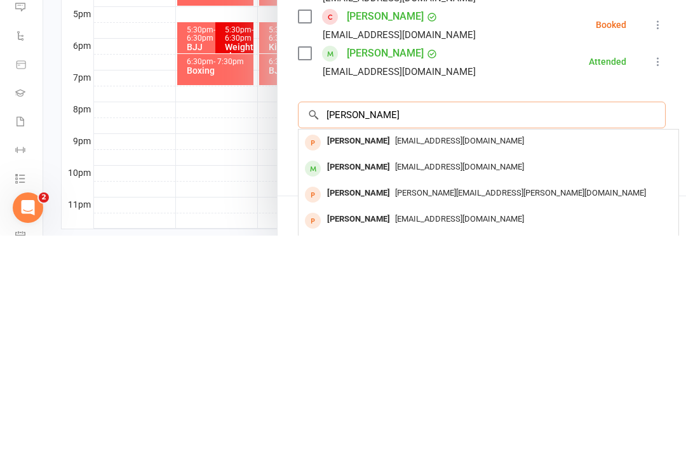
type input "[PERSON_NAME]"
click at [380, 372] on div "[PERSON_NAME]" at bounding box center [358, 381] width 73 height 18
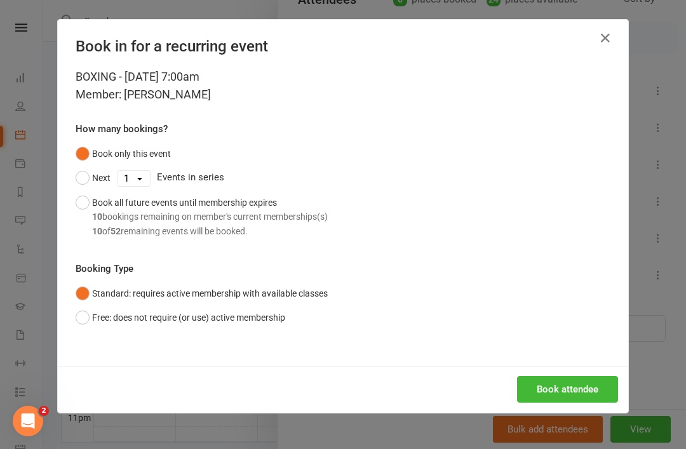
click at [571, 391] on button "Book attendee" at bounding box center [567, 389] width 101 height 27
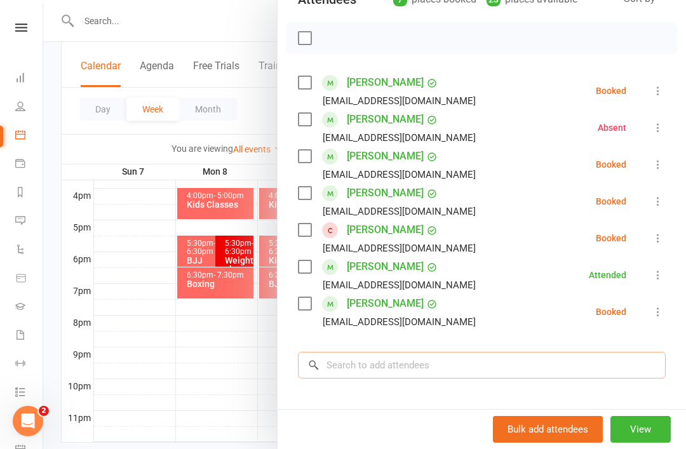
click at [379, 366] on input "search" at bounding box center [482, 365] width 368 height 27
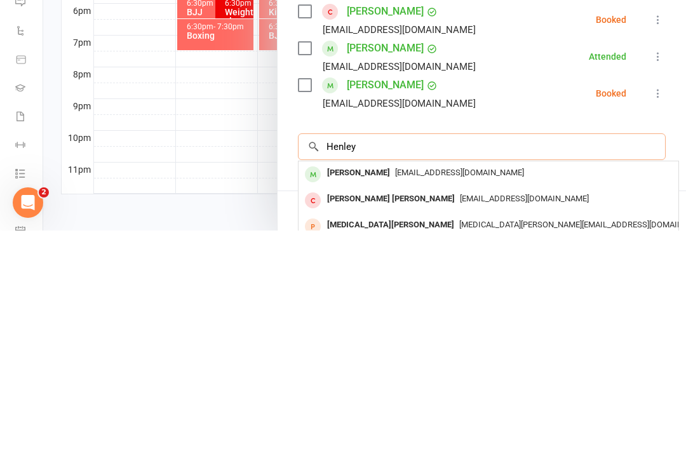
type input "Henley"
click at [360, 382] on div "[PERSON_NAME]" at bounding box center [358, 391] width 73 height 18
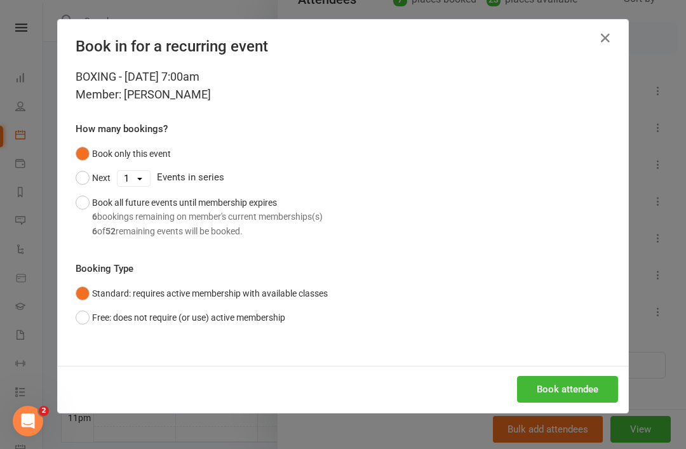
click at [570, 391] on button "Book attendee" at bounding box center [567, 389] width 101 height 27
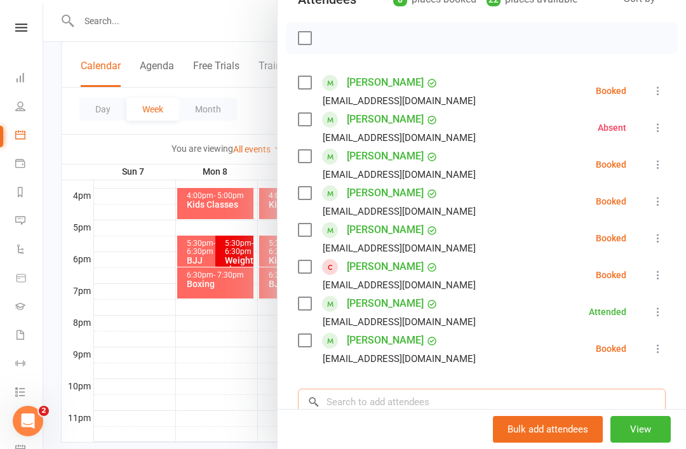
click at [389, 404] on input "search" at bounding box center [482, 402] width 368 height 27
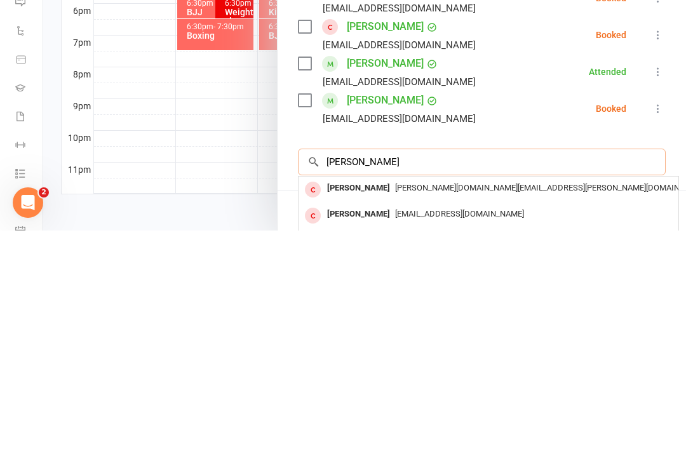
scroll to position [182, 0]
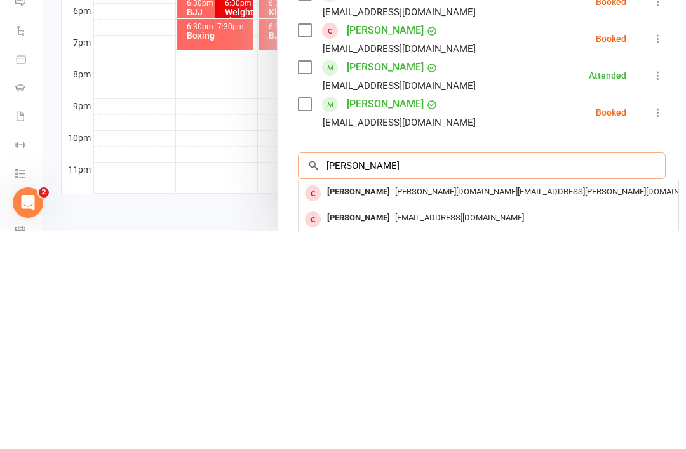
click at [363, 371] on input "[PERSON_NAME]" at bounding box center [482, 384] width 368 height 27
type input "T"
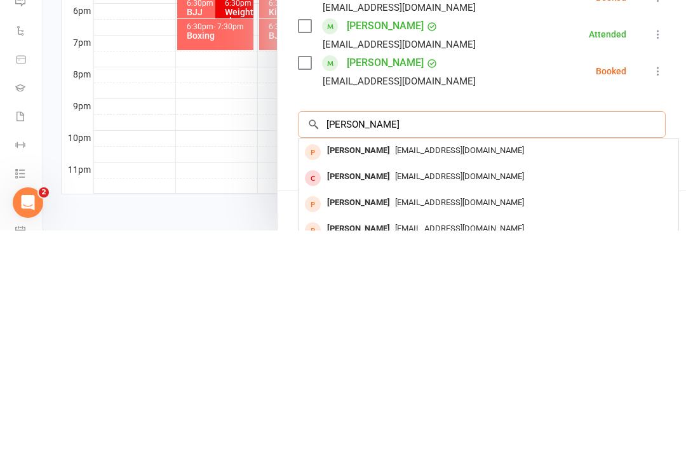
scroll to position [224, 0]
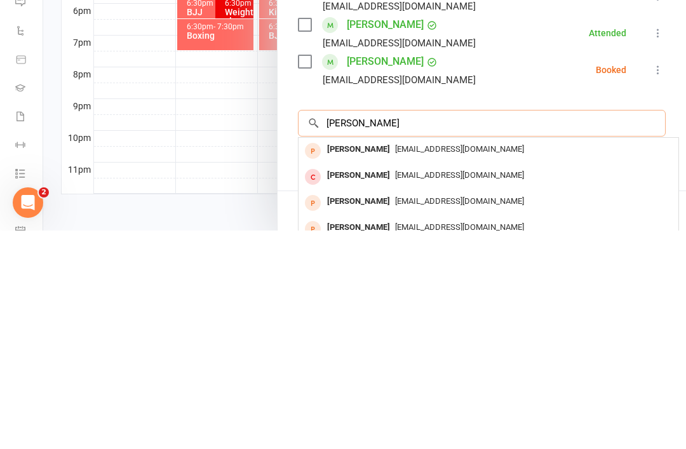
type input "[PERSON_NAME]"
click at [363, 385] on div "[PERSON_NAME]" at bounding box center [358, 394] width 73 height 18
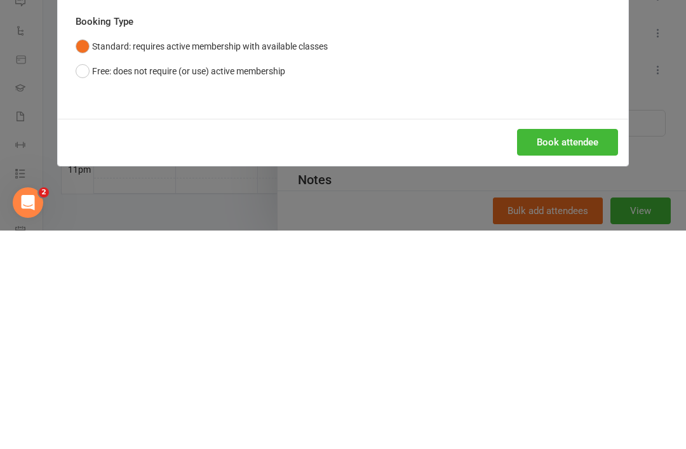
scroll to position [578, 0]
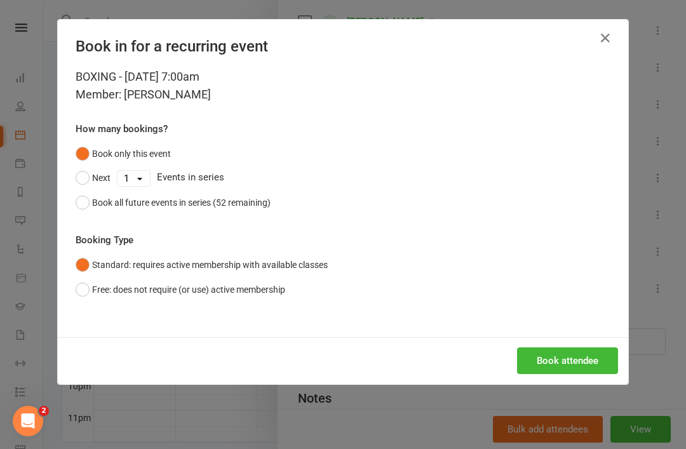
click at [85, 290] on button "Free: does not require (or use) active membership" at bounding box center [181, 290] width 210 height 24
click at [584, 358] on button "Book attendee" at bounding box center [567, 360] width 101 height 27
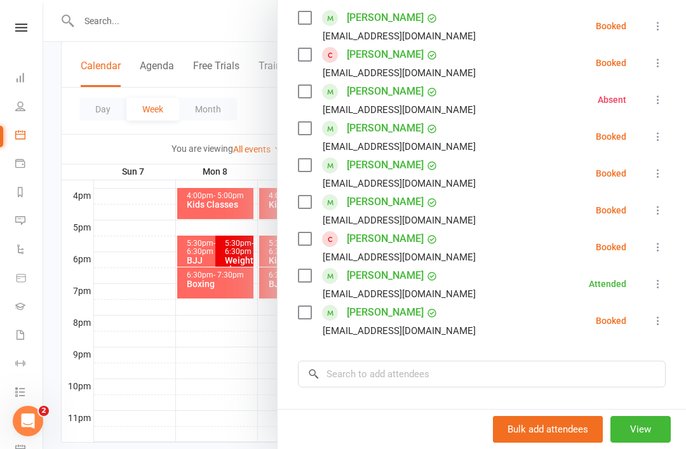
scroll to position [232, 0]
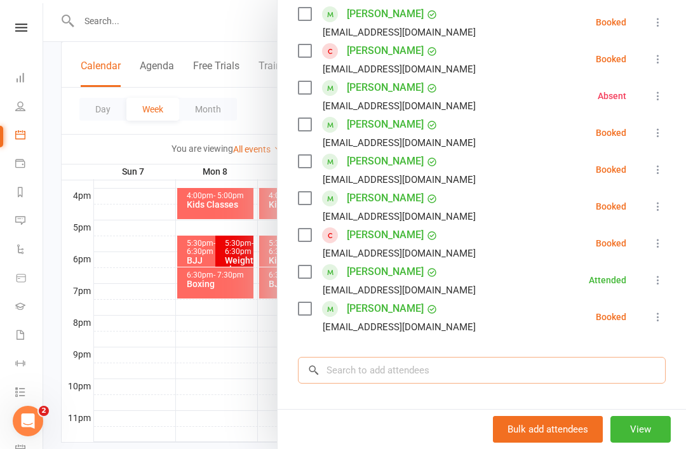
click at [398, 371] on input "search" at bounding box center [482, 370] width 368 height 27
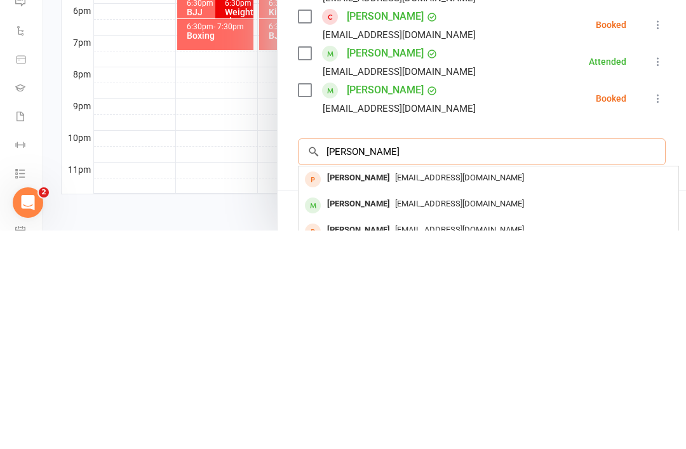
type input "[PERSON_NAME]"
click at [355, 413] on div "[PERSON_NAME]" at bounding box center [358, 422] width 73 height 18
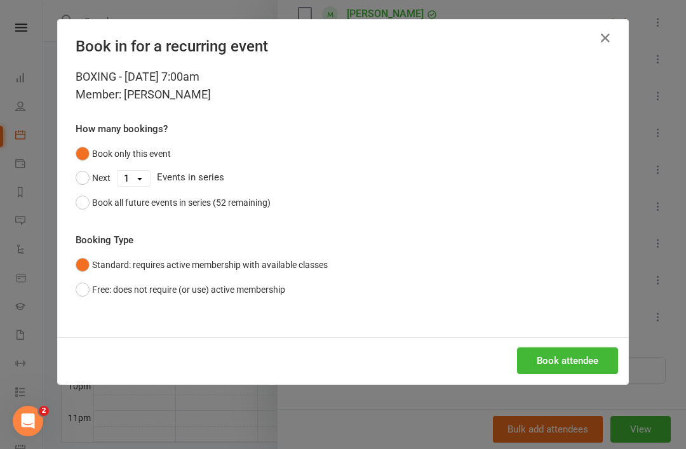
click at [586, 359] on button "Book attendee" at bounding box center [567, 360] width 101 height 27
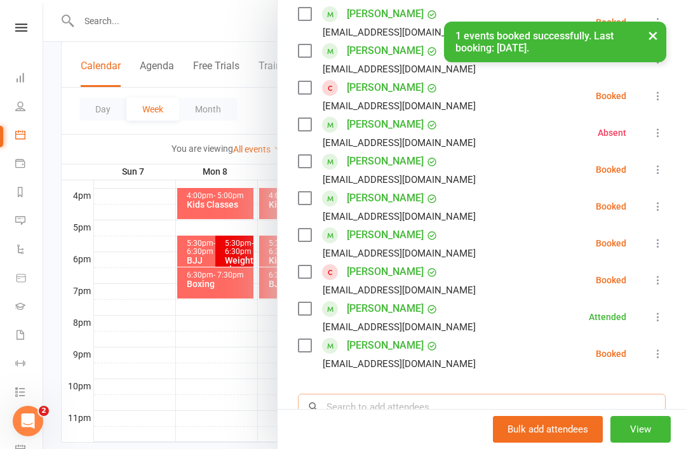
click at [368, 405] on input "search" at bounding box center [482, 407] width 368 height 27
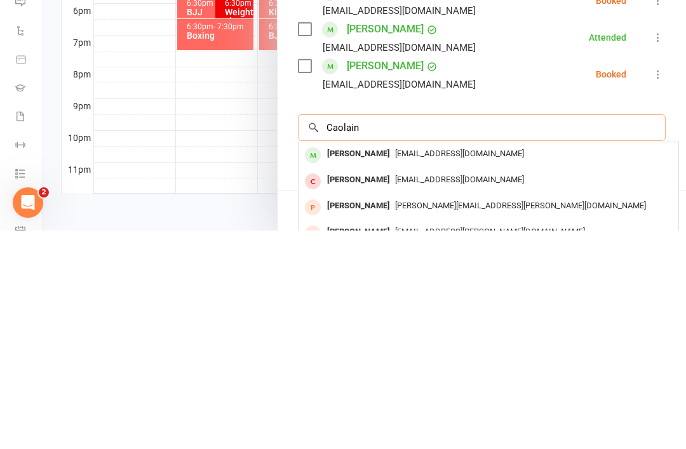
scroll to position [298, 0]
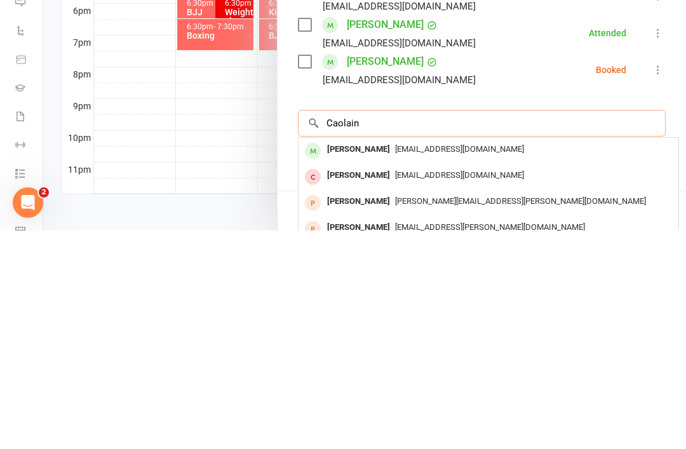
type input "Caolain"
click at [359, 359] on div "[PERSON_NAME]" at bounding box center [358, 368] width 73 height 18
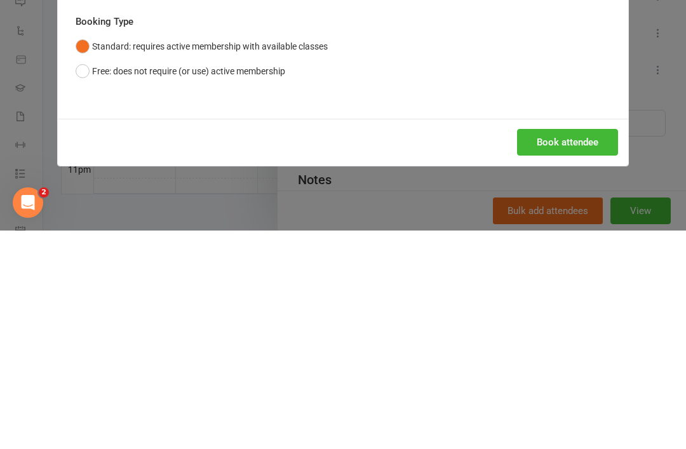
scroll to position [578, 0]
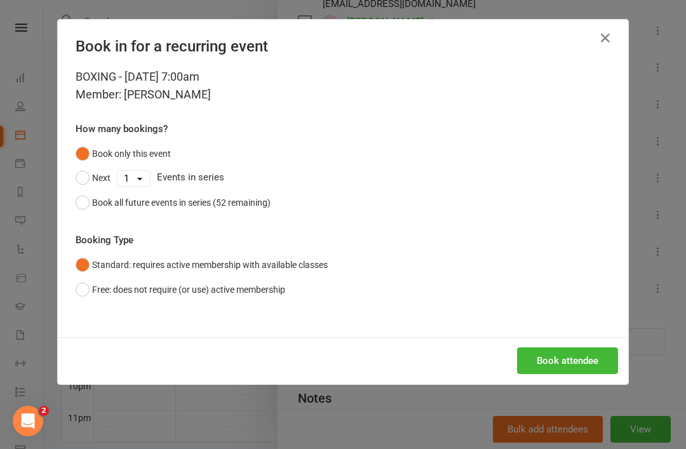
click at [575, 363] on button "Book attendee" at bounding box center [567, 360] width 101 height 27
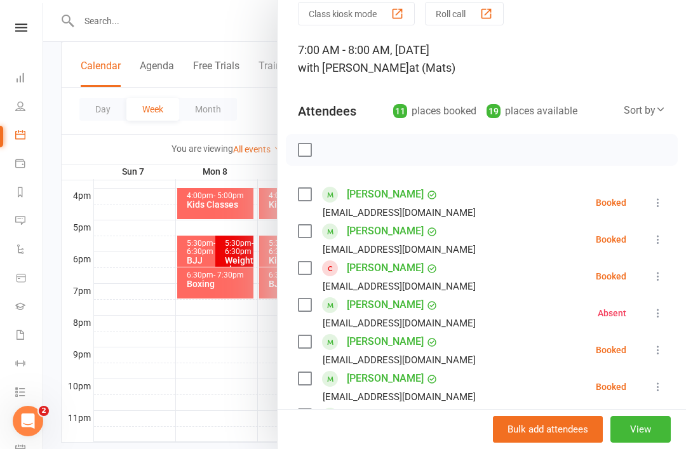
scroll to position [53, 0]
click at [304, 151] on label at bounding box center [304, 149] width 13 height 13
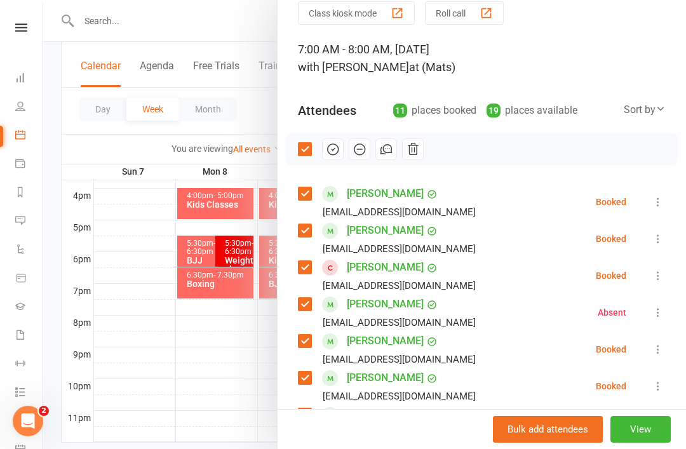
click at [336, 150] on icon "button" at bounding box center [333, 149] width 14 height 14
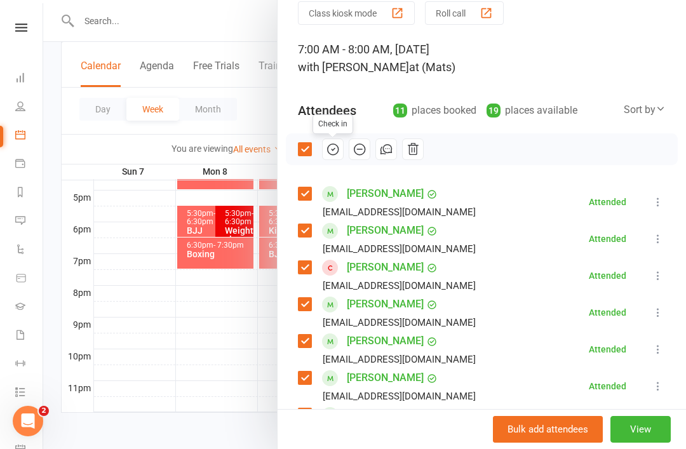
click at [659, 314] on icon at bounding box center [658, 312] width 13 height 13
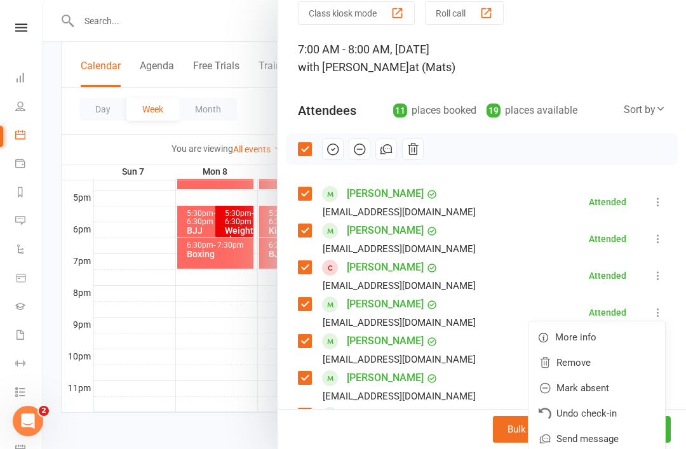
click at [594, 387] on link "Mark absent" at bounding box center [596, 387] width 137 height 25
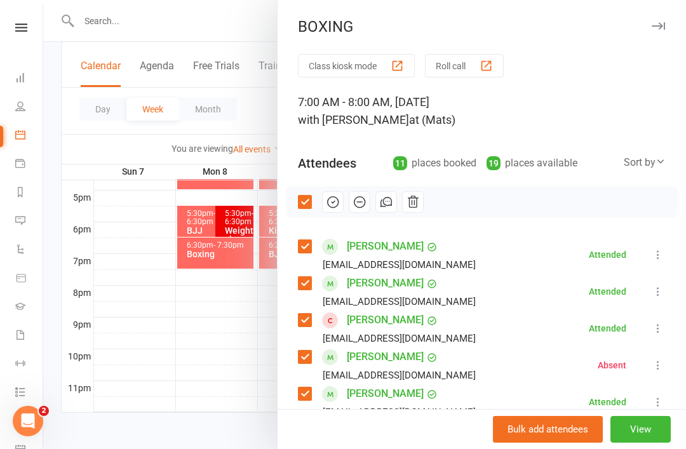
scroll to position [-1, 0]
click at [683, 34] on div "BOXING" at bounding box center [482, 27] width 408 height 18
click at [659, 25] on icon "button" at bounding box center [658, 26] width 13 height 8
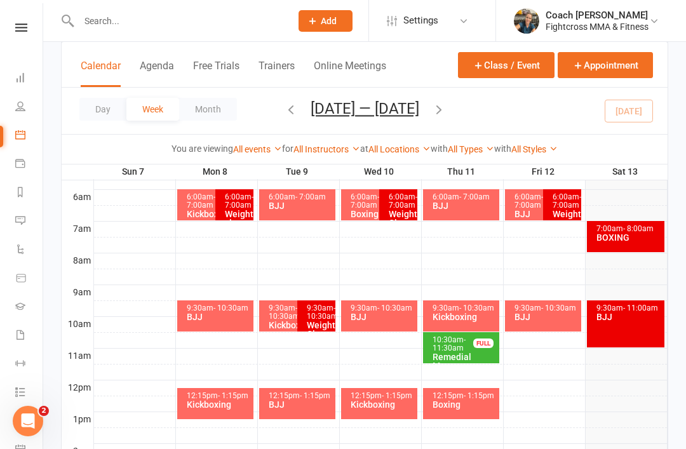
scroll to position [256, 0]
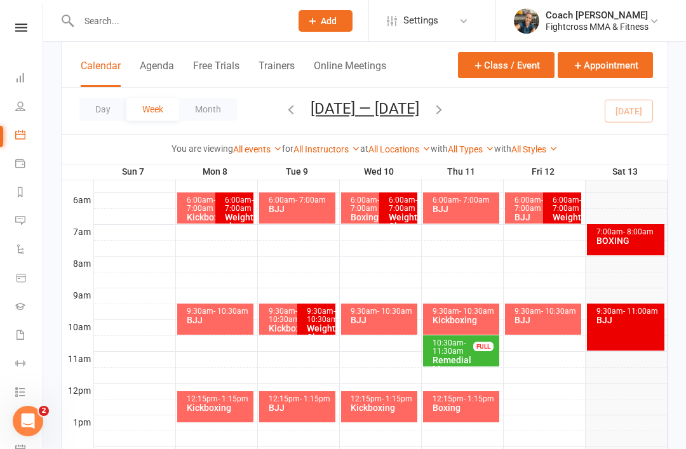
click at [625, 241] on div "BOXING" at bounding box center [629, 240] width 66 height 9
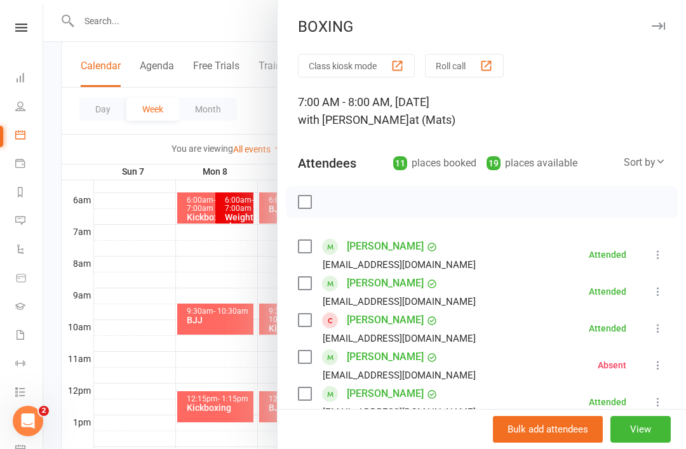
click at [662, 29] on icon "button" at bounding box center [658, 26] width 13 height 8
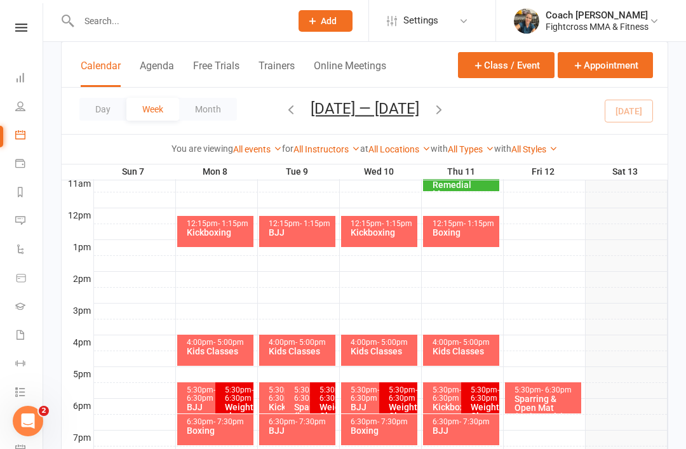
scroll to position [578, 0]
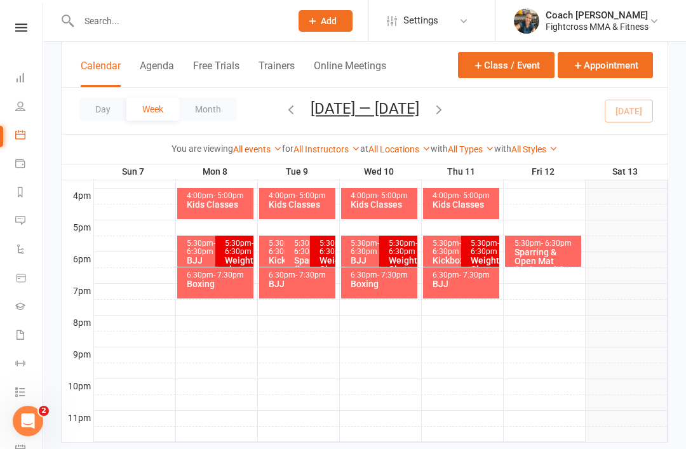
click at [23, 26] on icon at bounding box center [21, 27] width 12 height 8
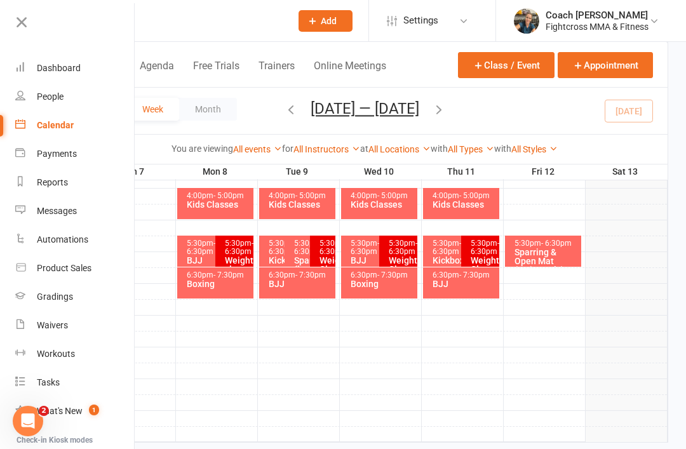
click at [69, 69] on div "Dashboard" at bounding box center [59, 68] width 44 height 10
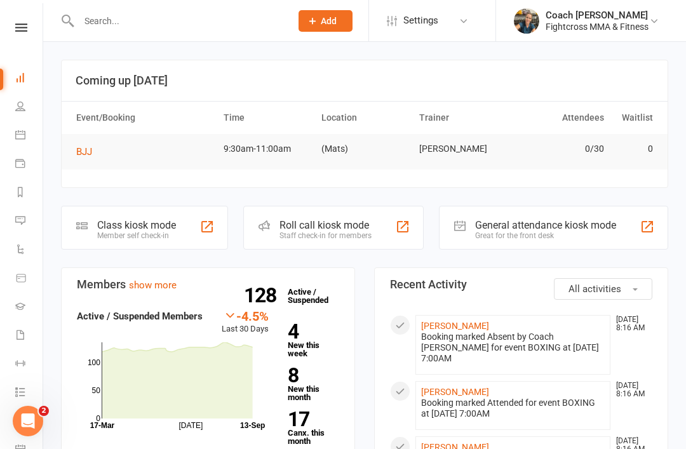
click at [19, 24] on icon at bounding box center [21, 27] width 12 height 8
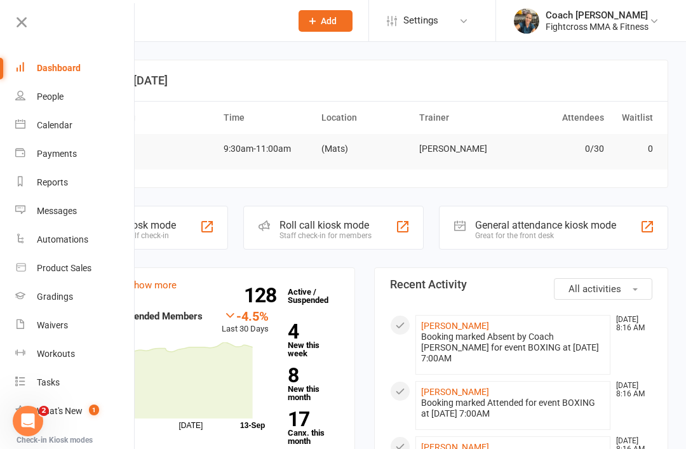
click at [66, 67] on div "Dashboard" at bounding box center [59, 68] width 44 height 10
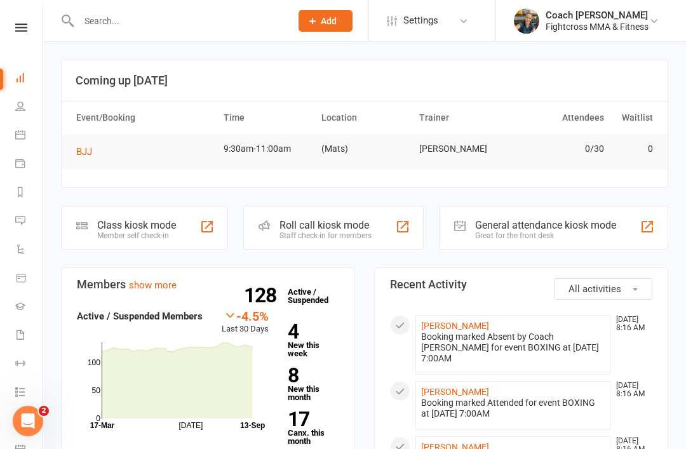
click at [29, 27] on link at bounding box center [21, 27] width 45 height 8
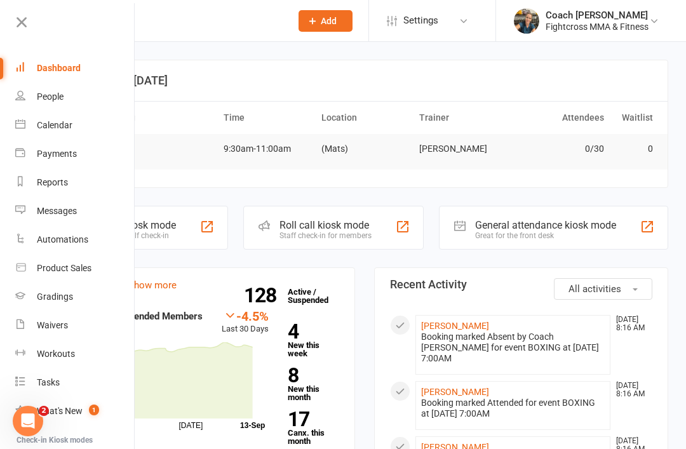
click at [64, 74] on link "Dashboard" at bounding box center [75, 68] width 120 height 29
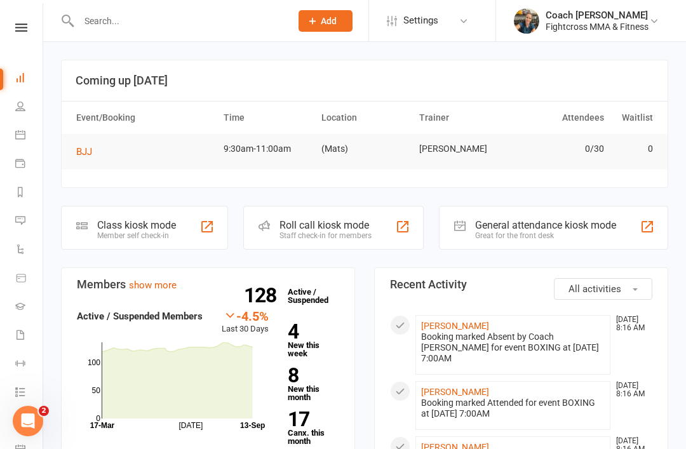
click at [18, 133] on icon at bounding box center [20, 135] width 10 height 10
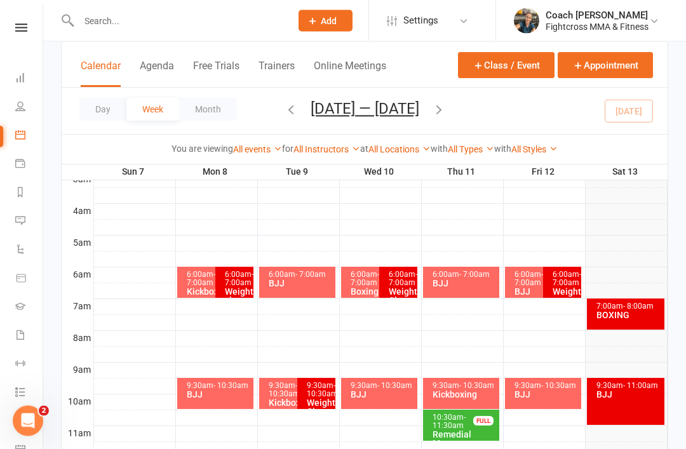
scroll to position [196, 0]
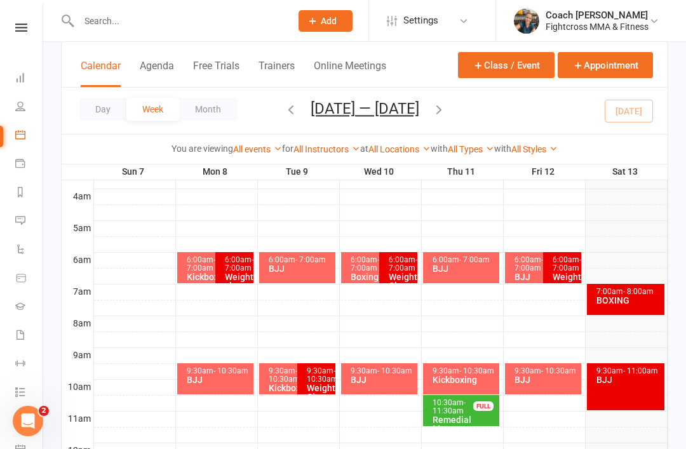
click at [620, 299] on div "BOXING" at bounding box center [629, 300] width 66 height 9
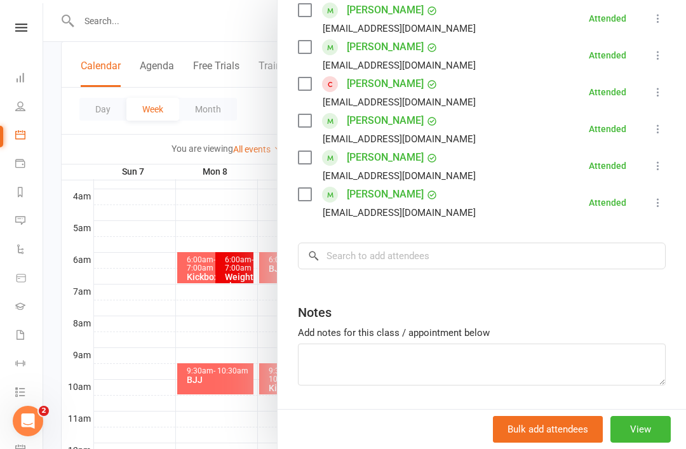
scroll to position [420, 0]
click at [370, 251] on input "search" at bounding box center [482, 256] width 368 height 27
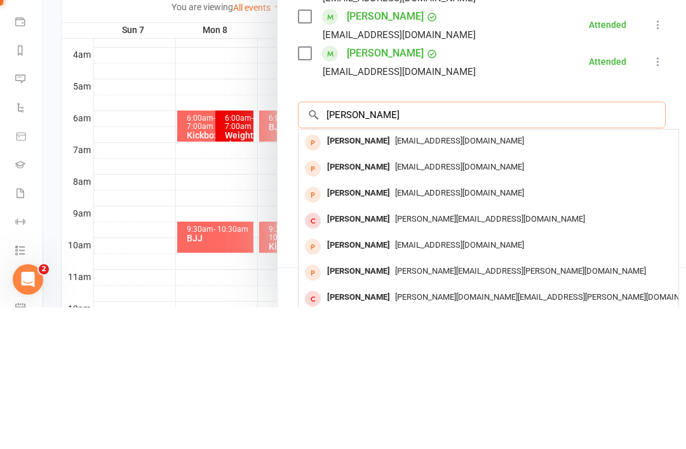
type input "[PERSON_NAME]"
click at [424, 278] on span "[EMAIL_ADDRESS][DOMAIN_NAME]" at bounding box center [459, 283] width 129 height 10
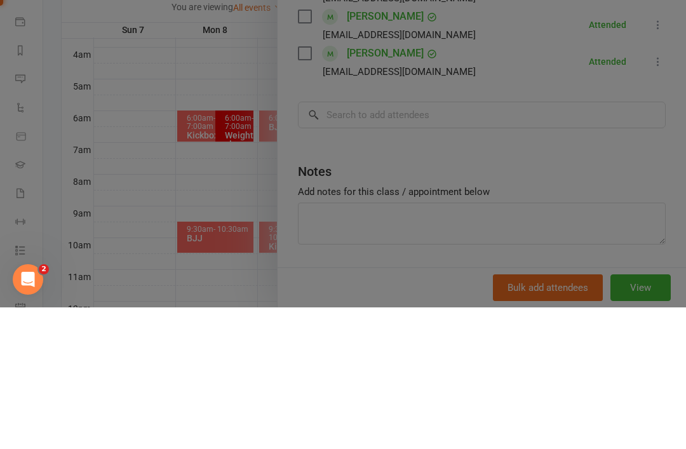
scroll to position [338, 0]
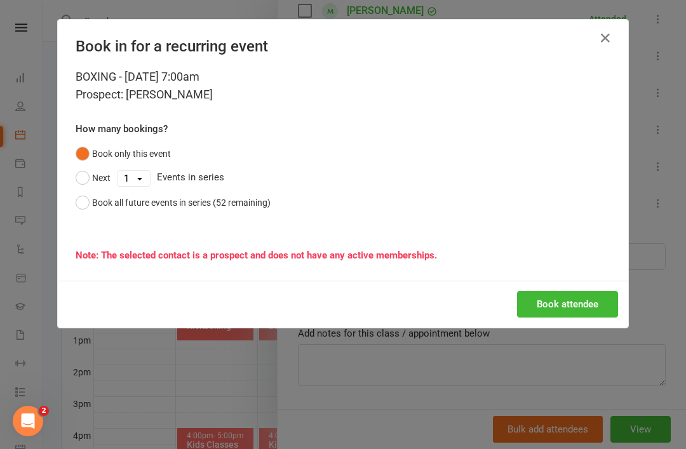
click at [579, 304] on button "Book attendee" at bounding box center [567, 304] width 101 height 27
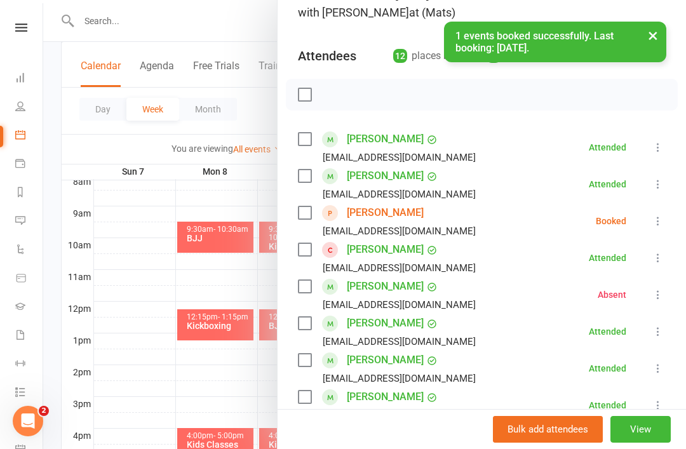
scroll to position [108, 0]
click at [658, 224] on icon at bounding box center [658, 220] width 13 height 13
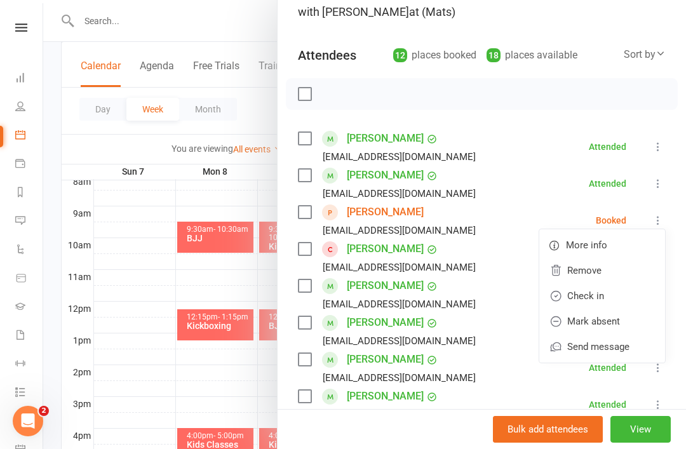
click at [589, 301] on link "Check in" at bounding box center [602, 295] width 126 height 25
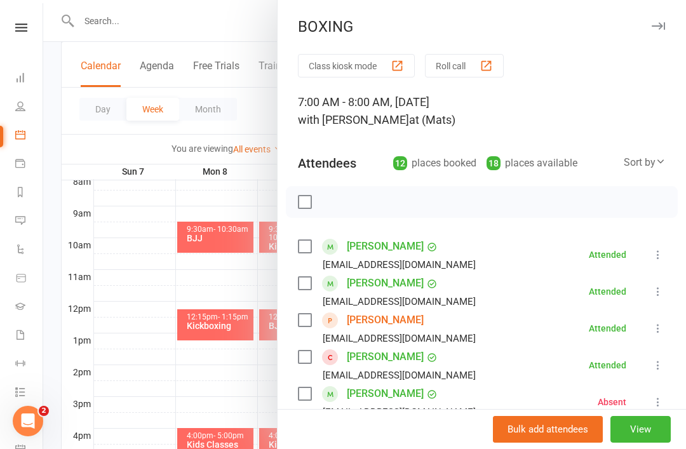
scroll to position [0, 0]
click at [662, 24] on icon "button" at bounding box center [658, 26] width 13 height 8
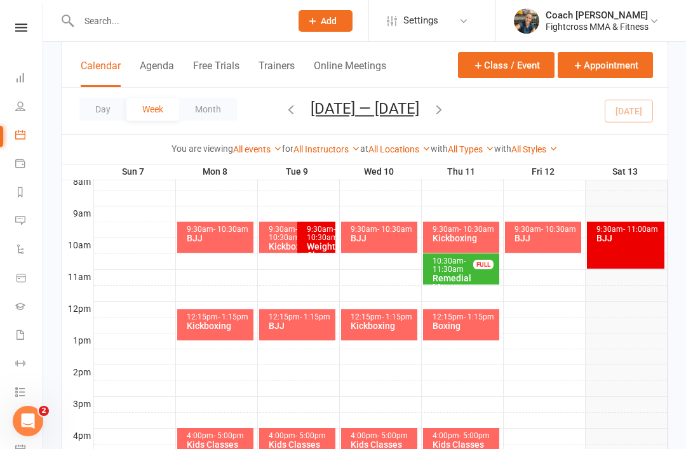
click at [27, 24] on icon at bounding box center [21, 27] width 12 height 8
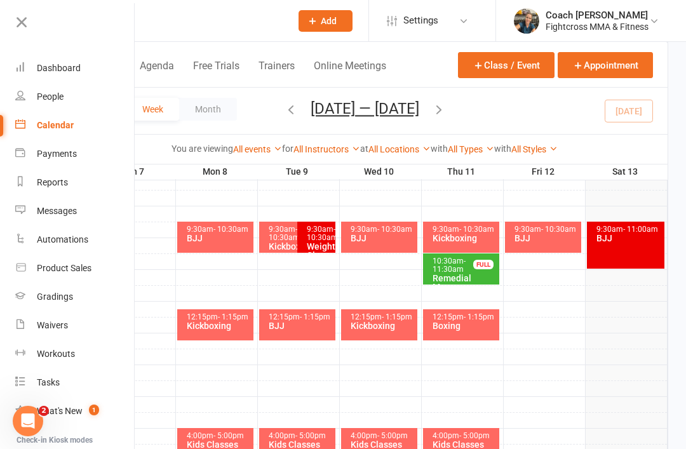
click at [66, 69] on div "Dashboard" at bounding box center [59, 68] width 44 height 10
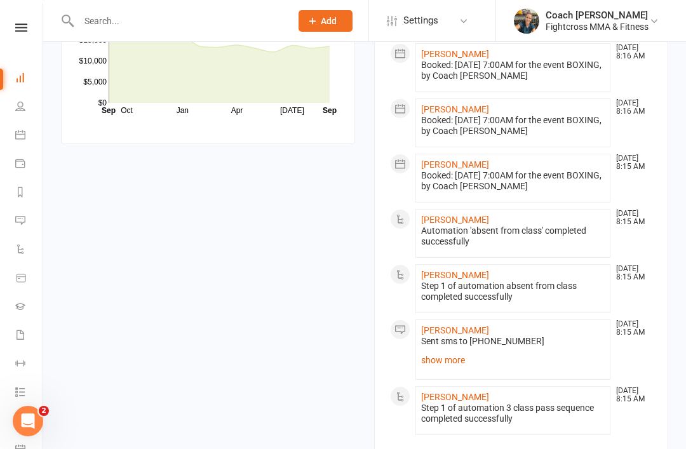
scroll to position [1047, 0]
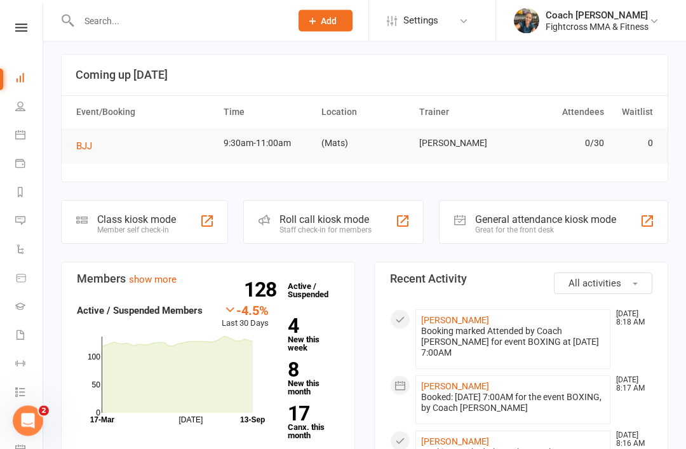
scroll to position [0, 0]
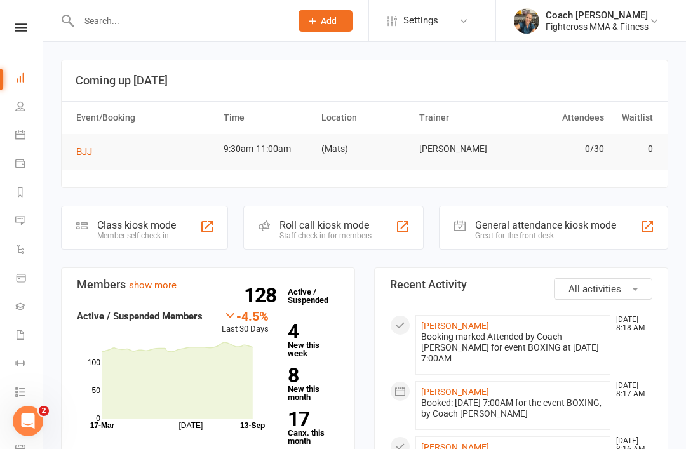
click at [446, 325] on link "[PERSON_NAME]" at bounding box center [455, 326] width 68 height 10
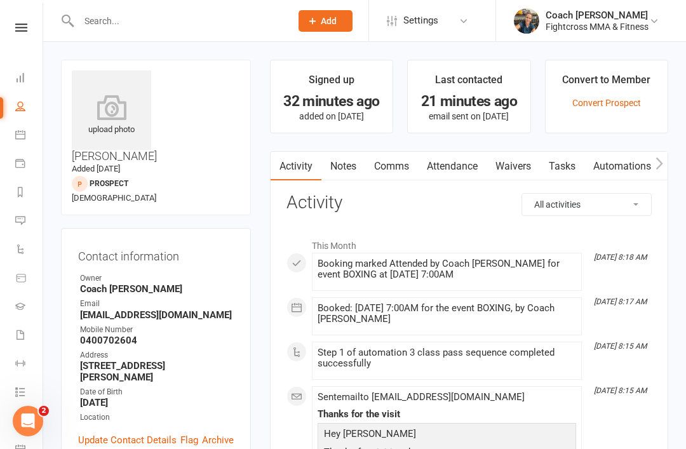
click at [21, 29] on icon at bounding box center [21, 27] width 12 height 8
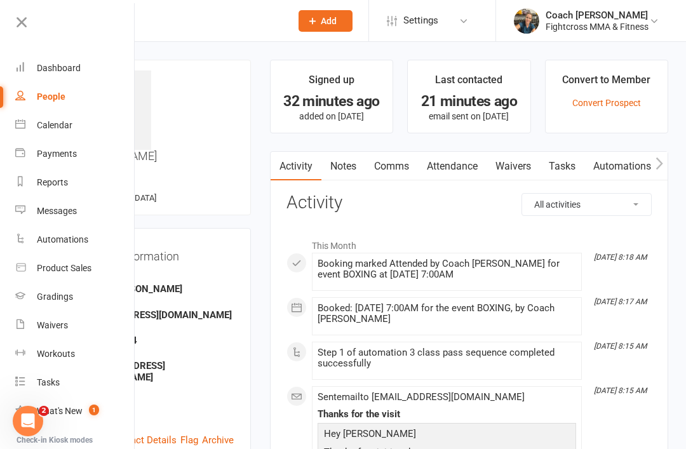
click at [64, 67] on div "Dashboard" at bounding box center [59, 68] width 44 height 10
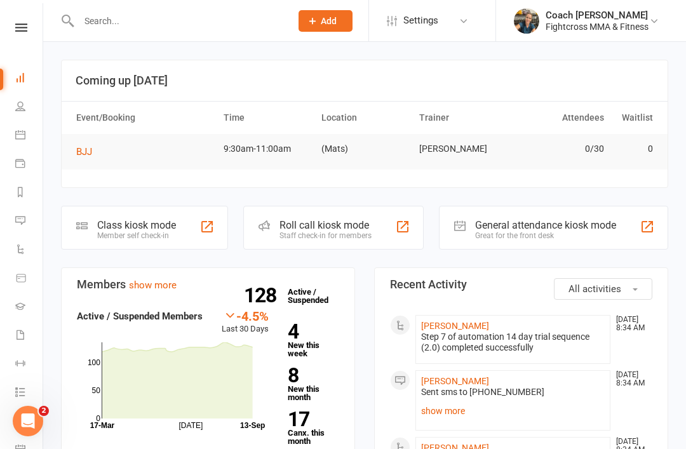
click at [465, 325] on link "[PERSON_NAME]" at bounding box center [455, 326] width 68 height 10
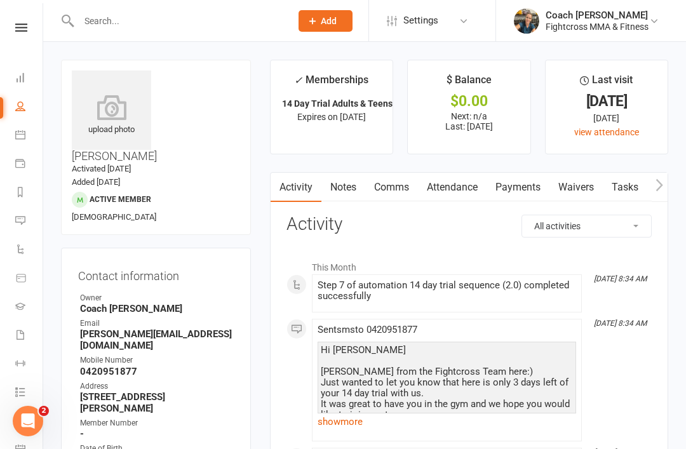
click at [25, 23] on icon at bounding box center [21, 27] width 12 height 8
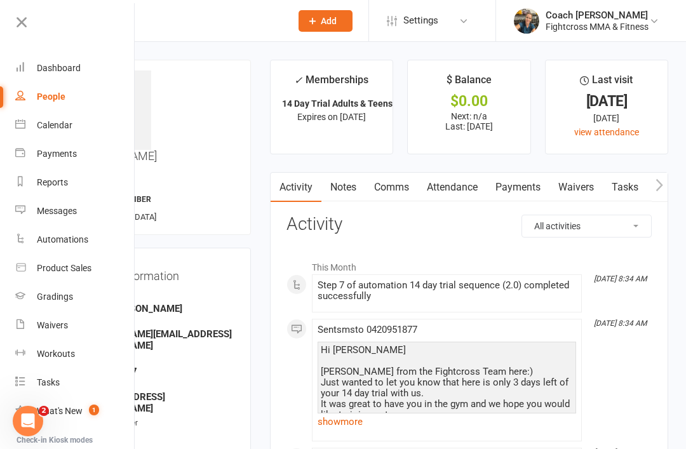
click at [50, 68] on div "Dashboard" at bounding box center [59, 68] width 44 height 10
